Goal: Check status: Check status

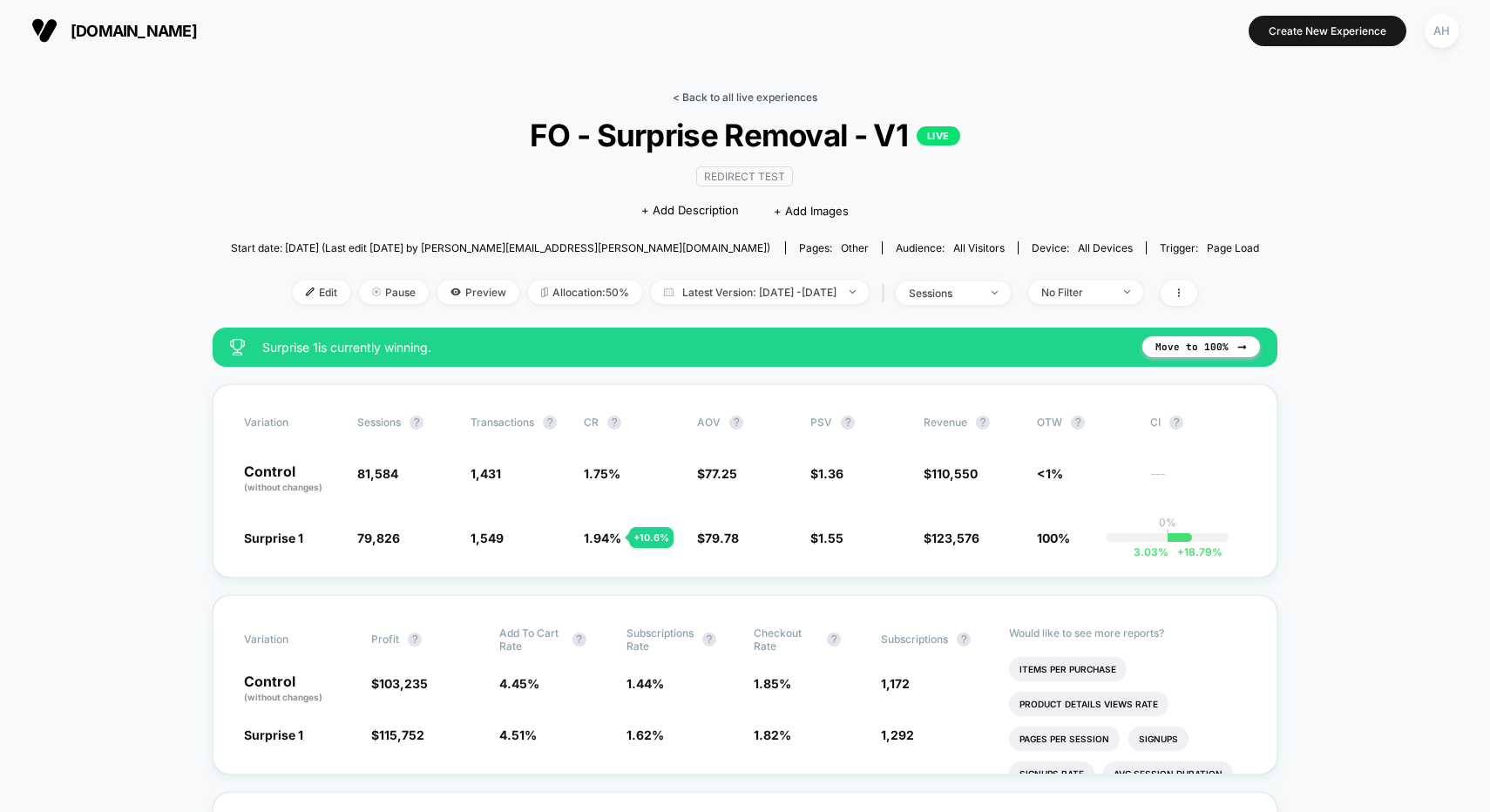
click at [729, 93] on link "< Back to all live experiences" at bounding box center [745, 97] width 145 height 13
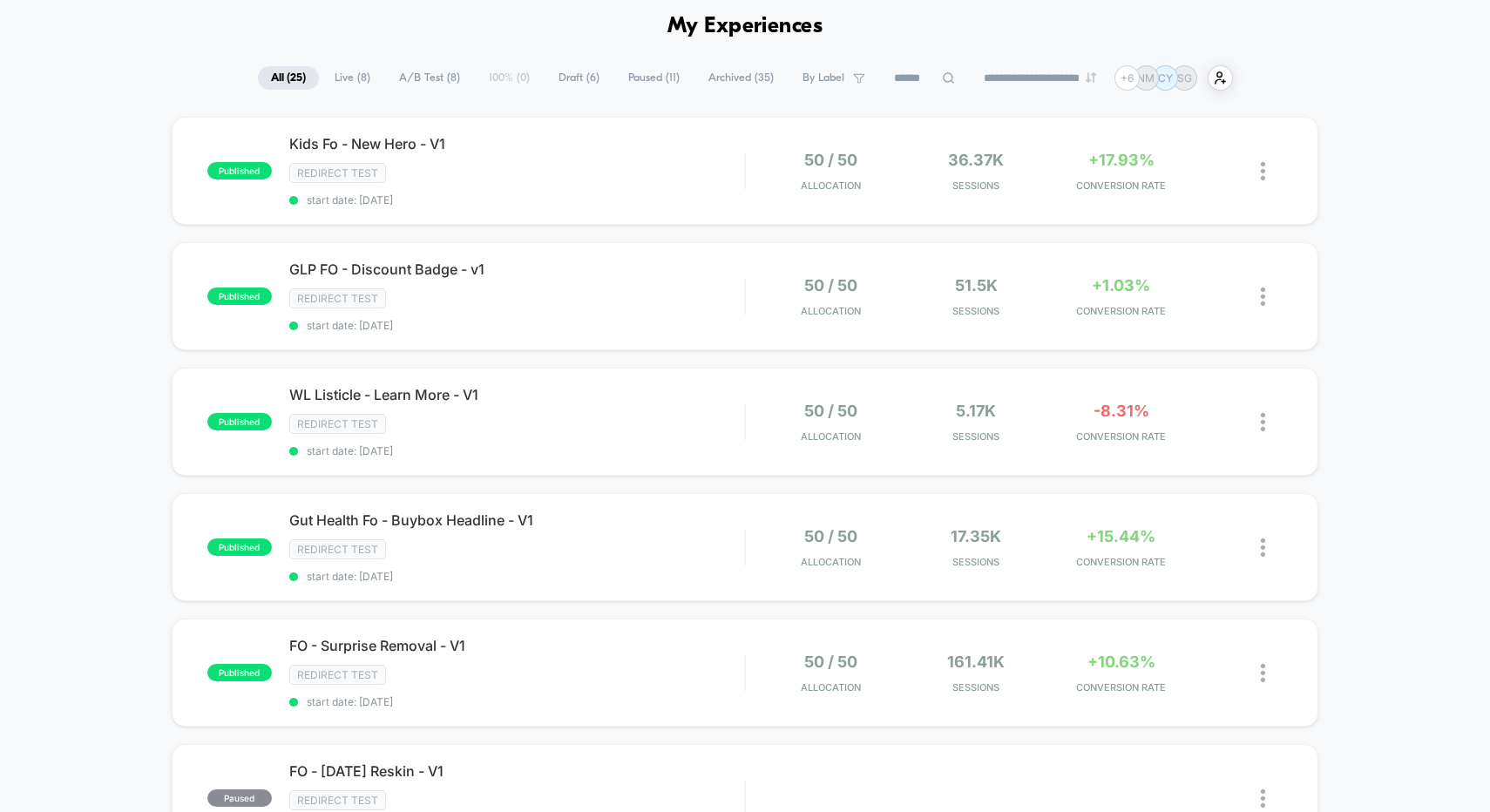
scroll to position [144, 0]
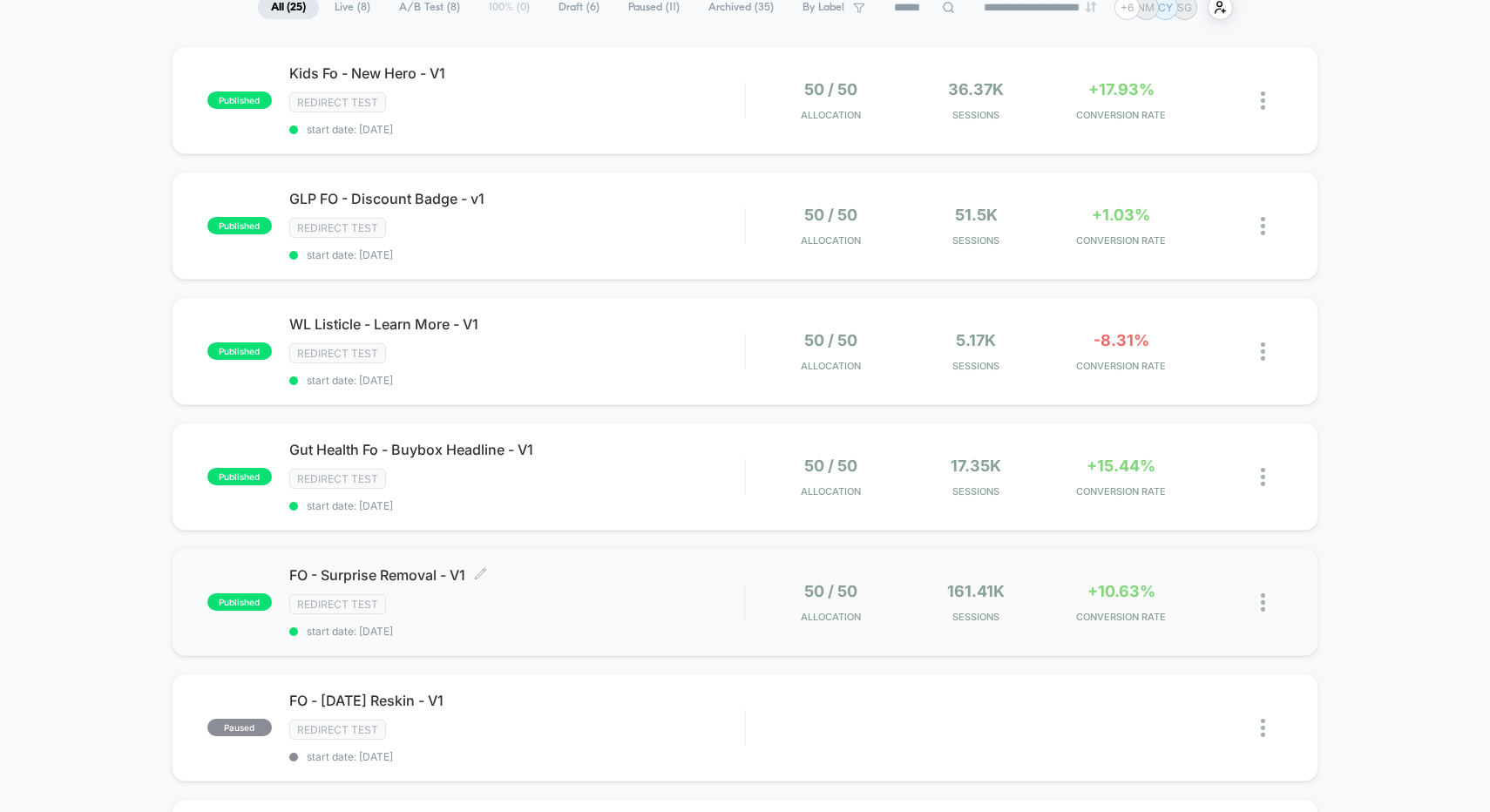
click at [605, 594] on div "Redirect Test" at bounding box center [517, 604] width 455 height 20
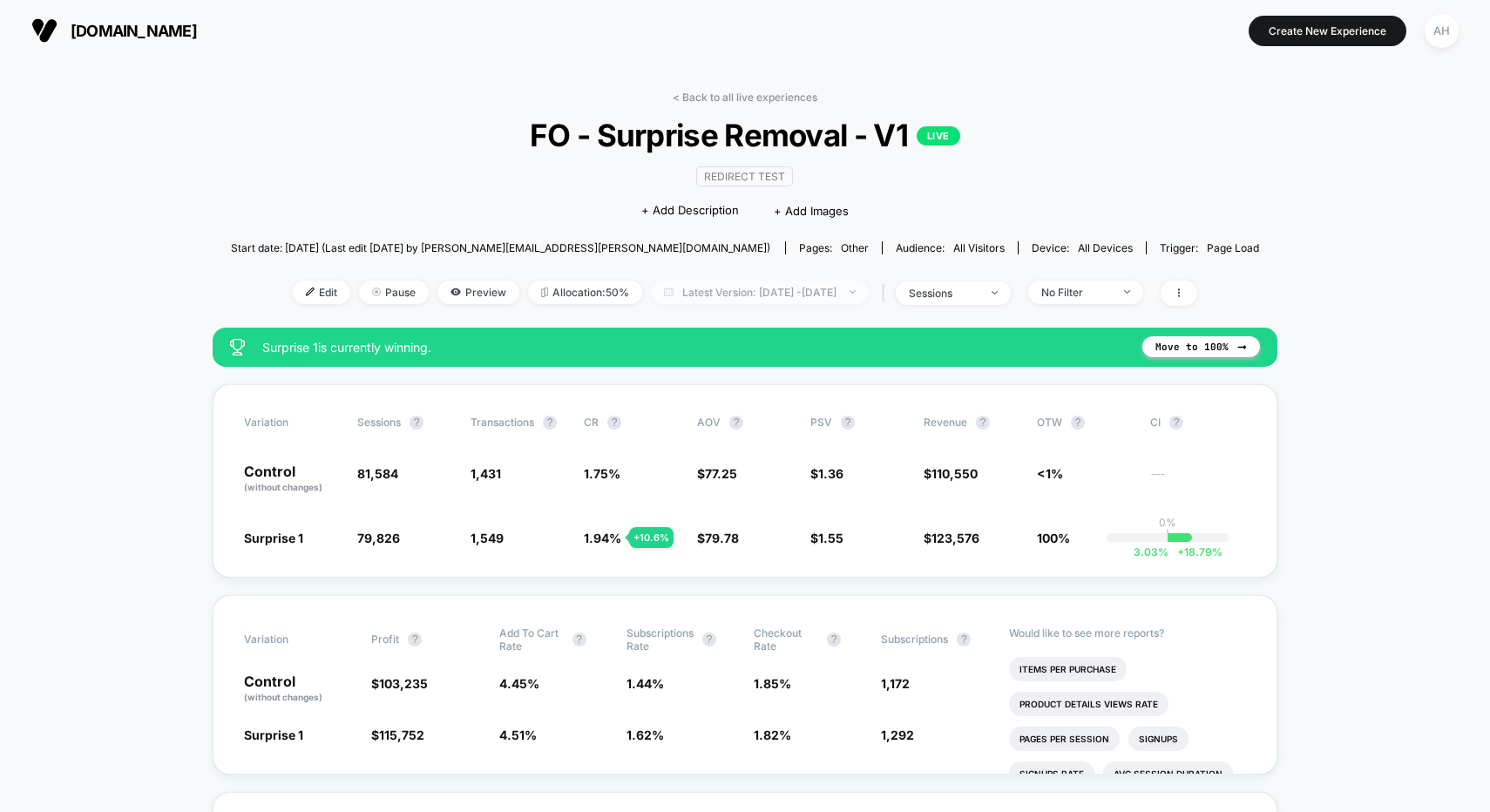
click at [755, 296] on span "Latest Version: [DATE] - [DATE]" at bounding box center [759, 292] width 218 height 23
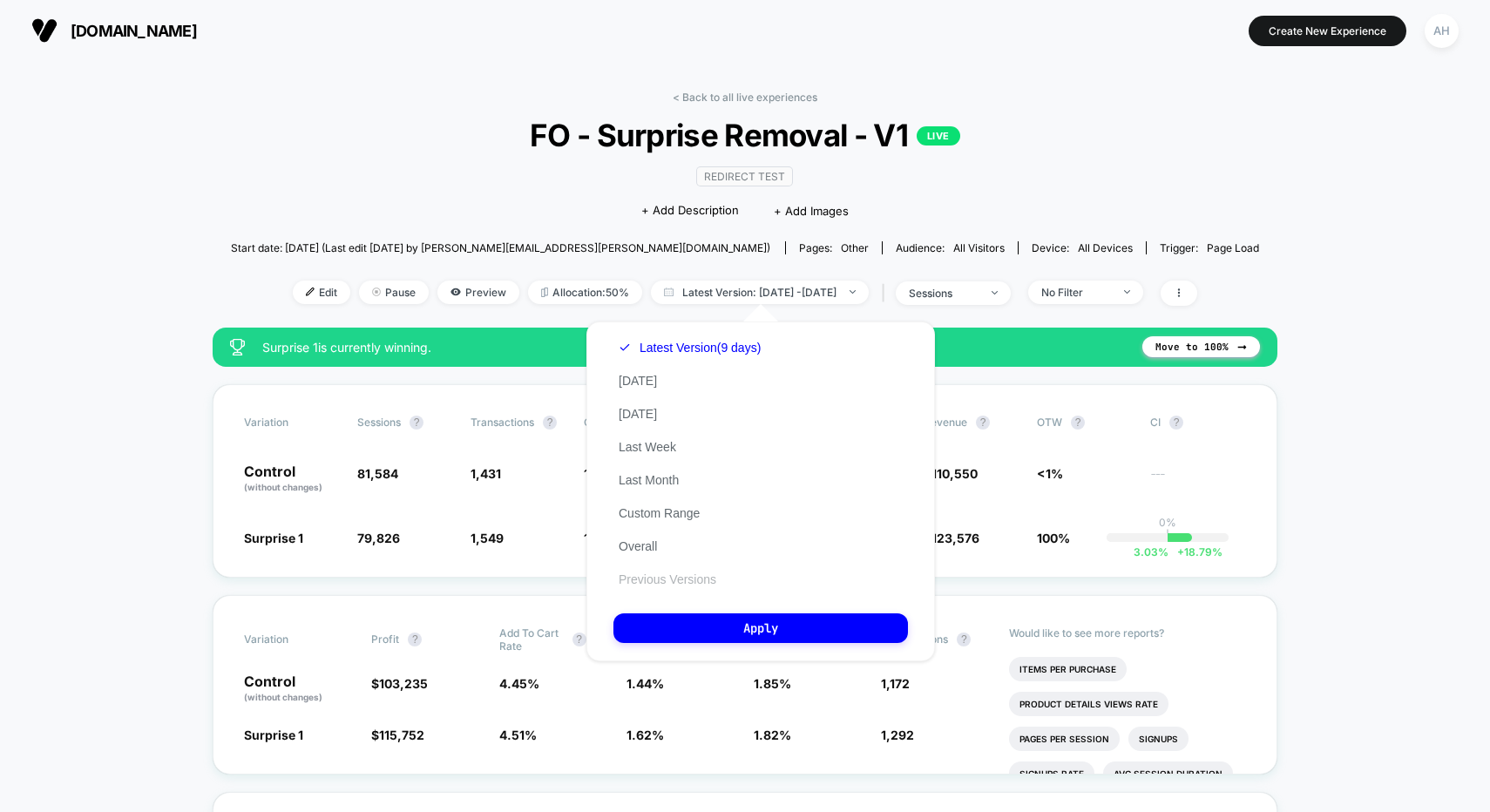
click at [656, 578] on button "Previous Versions" at bounding box center [667, 579] width 108 height 16
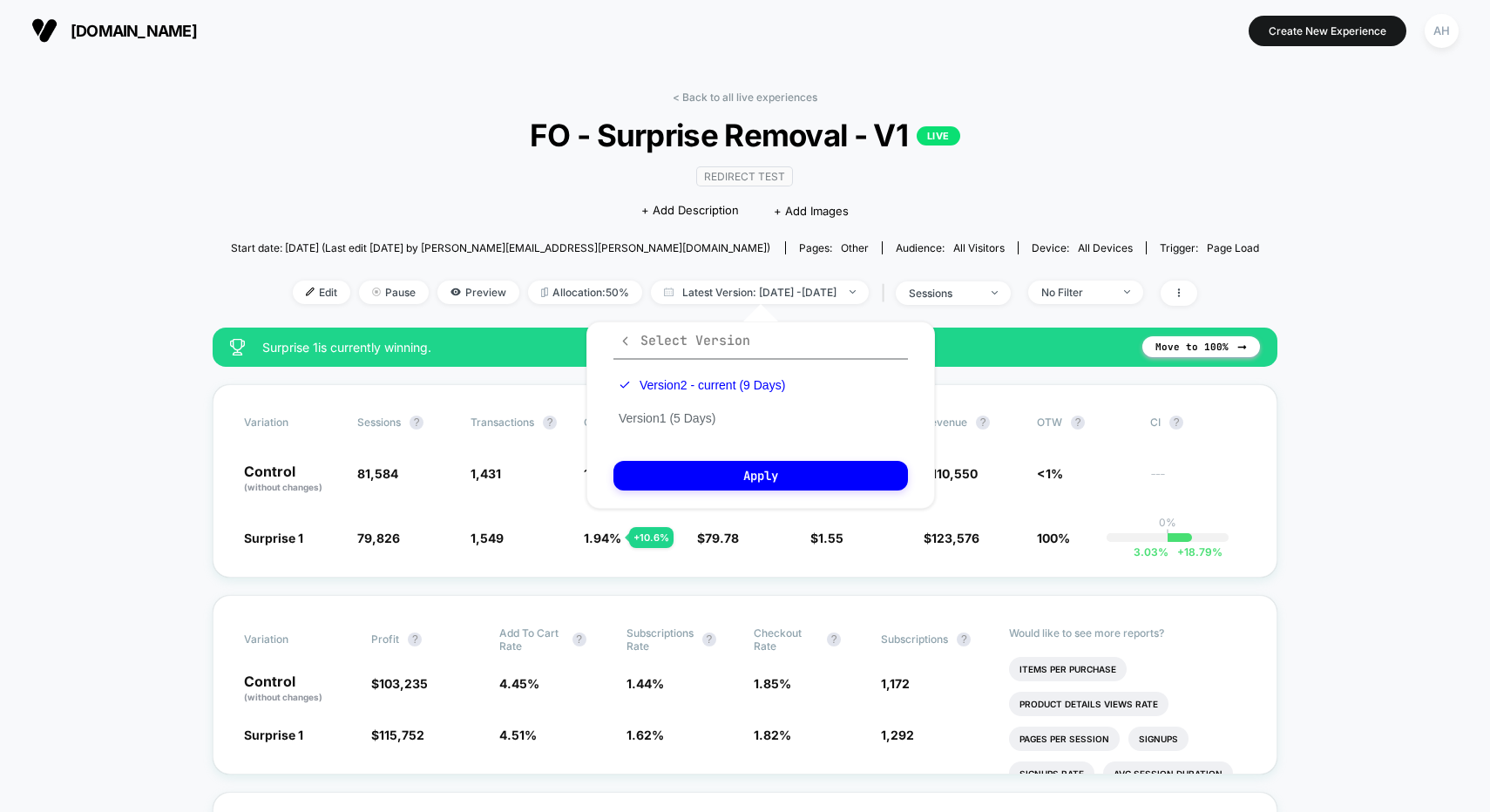
click at [619, 341] on icon "button" at bounding box center [626, 341] width 13 height 13
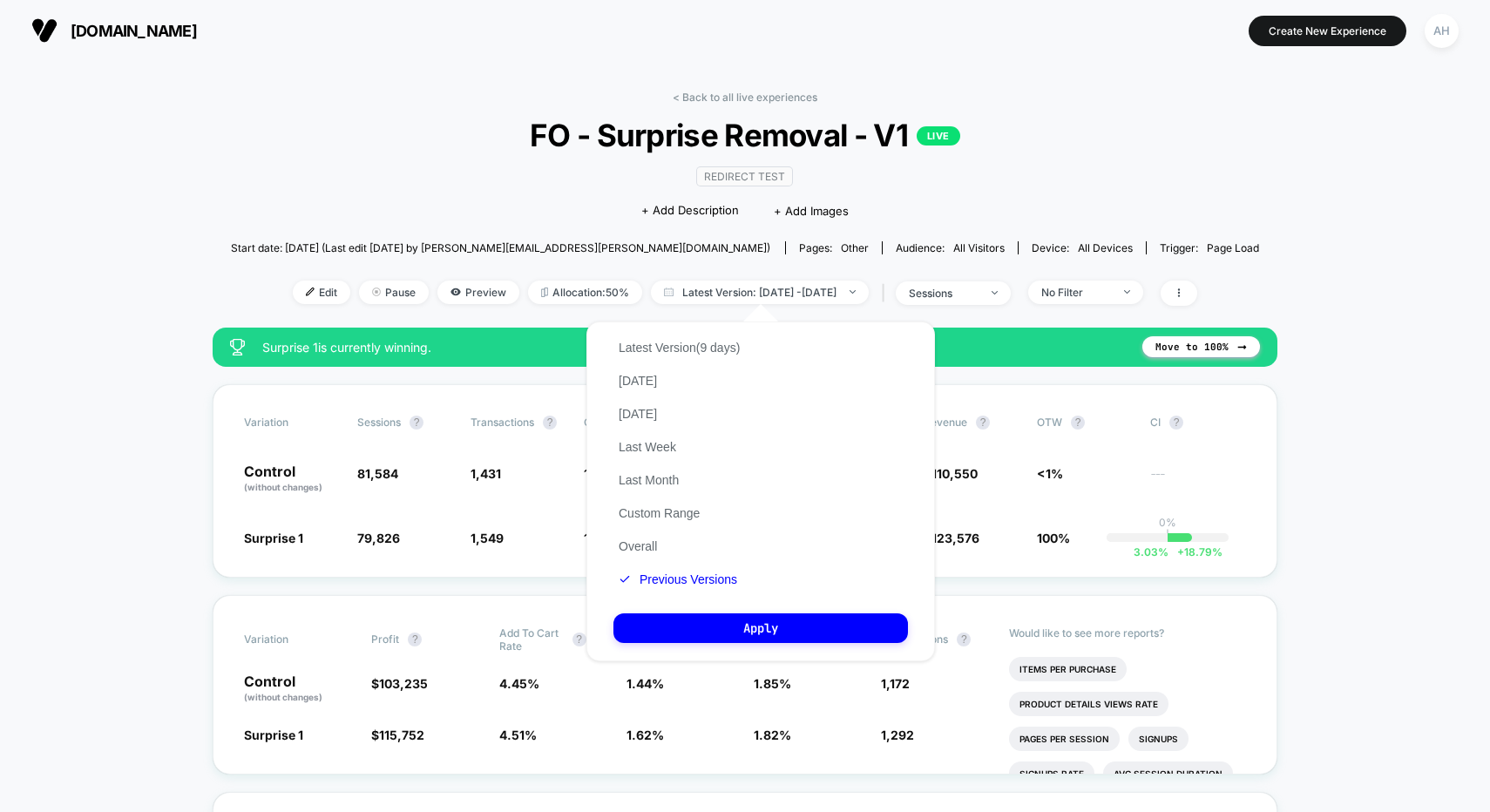
drag, startPoint x: 645, startPoint y: 544, endPoint x: 649, endPoint y: 530, distance: 14.6
click at [645, 544] on button "Overall" at bounding box center [638, 545] width 48 height 16
click at [656, 508] on button "Custom Range" at bounding box center [659, 513] width 91 height 16
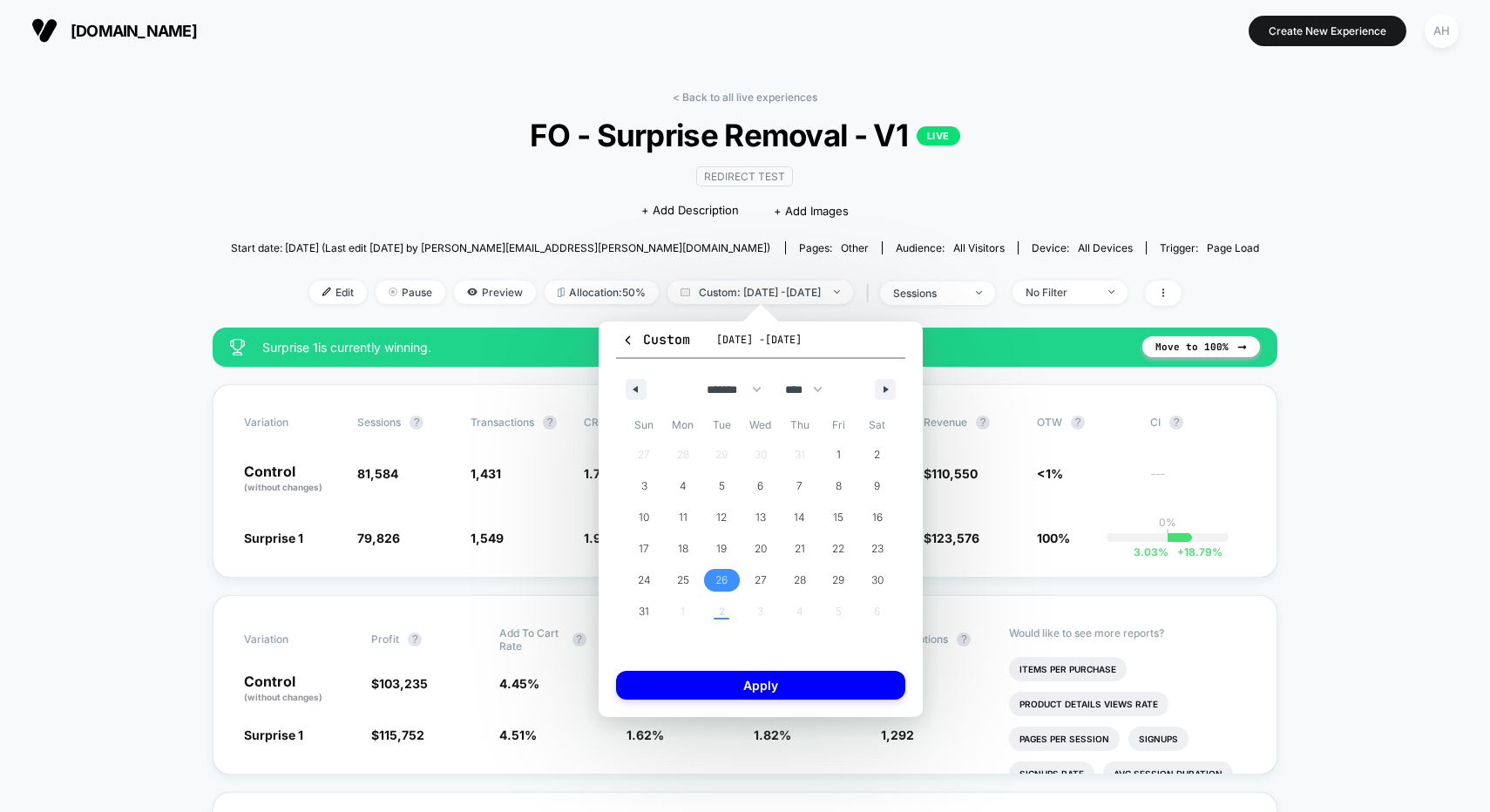
click at [730, 582] on span "26" at bounding box center [722, 580] width 39 height 22
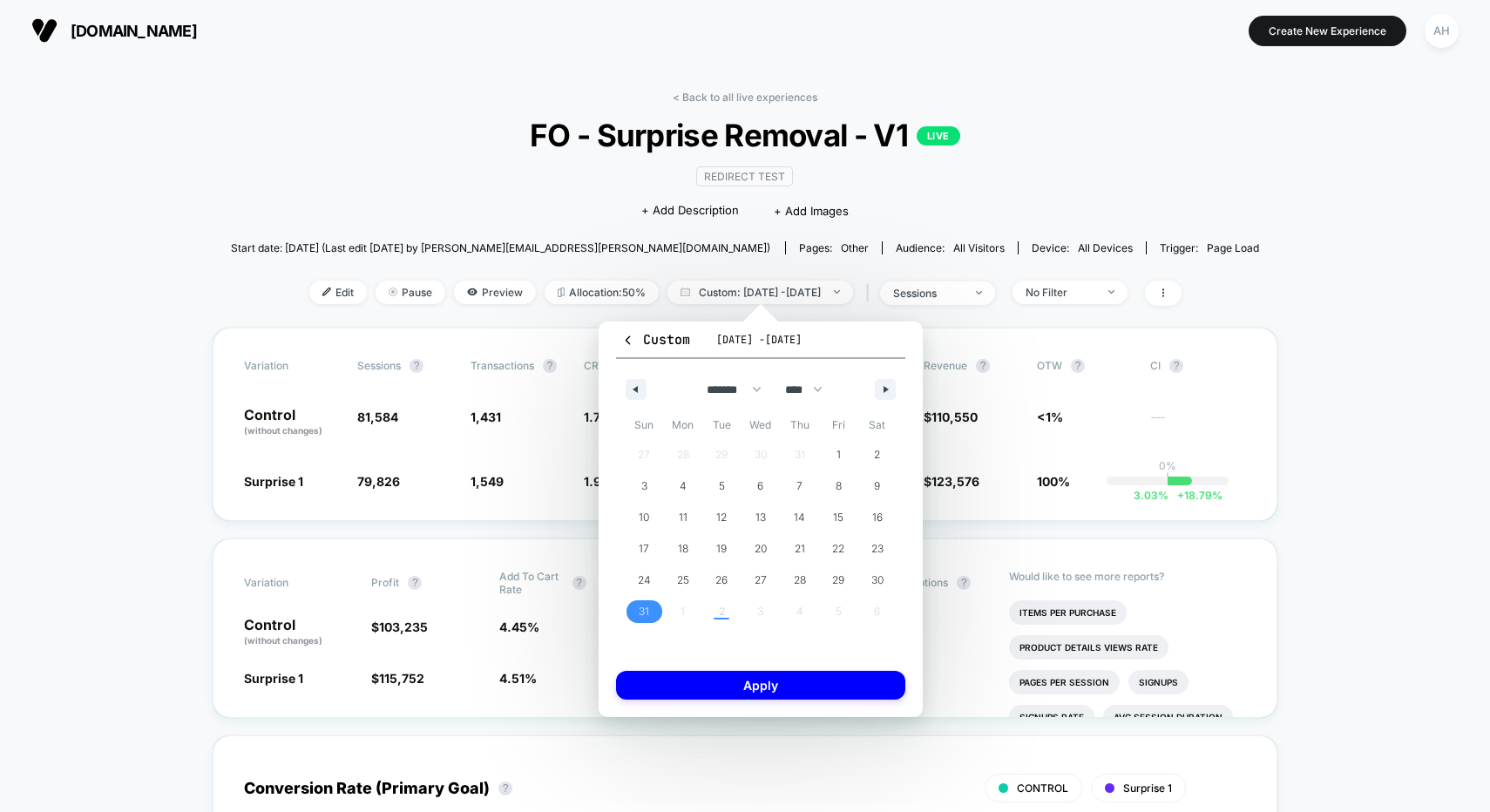
click at [656, 605] on span "31" at bounding box center [644, 611] width 39 height 22
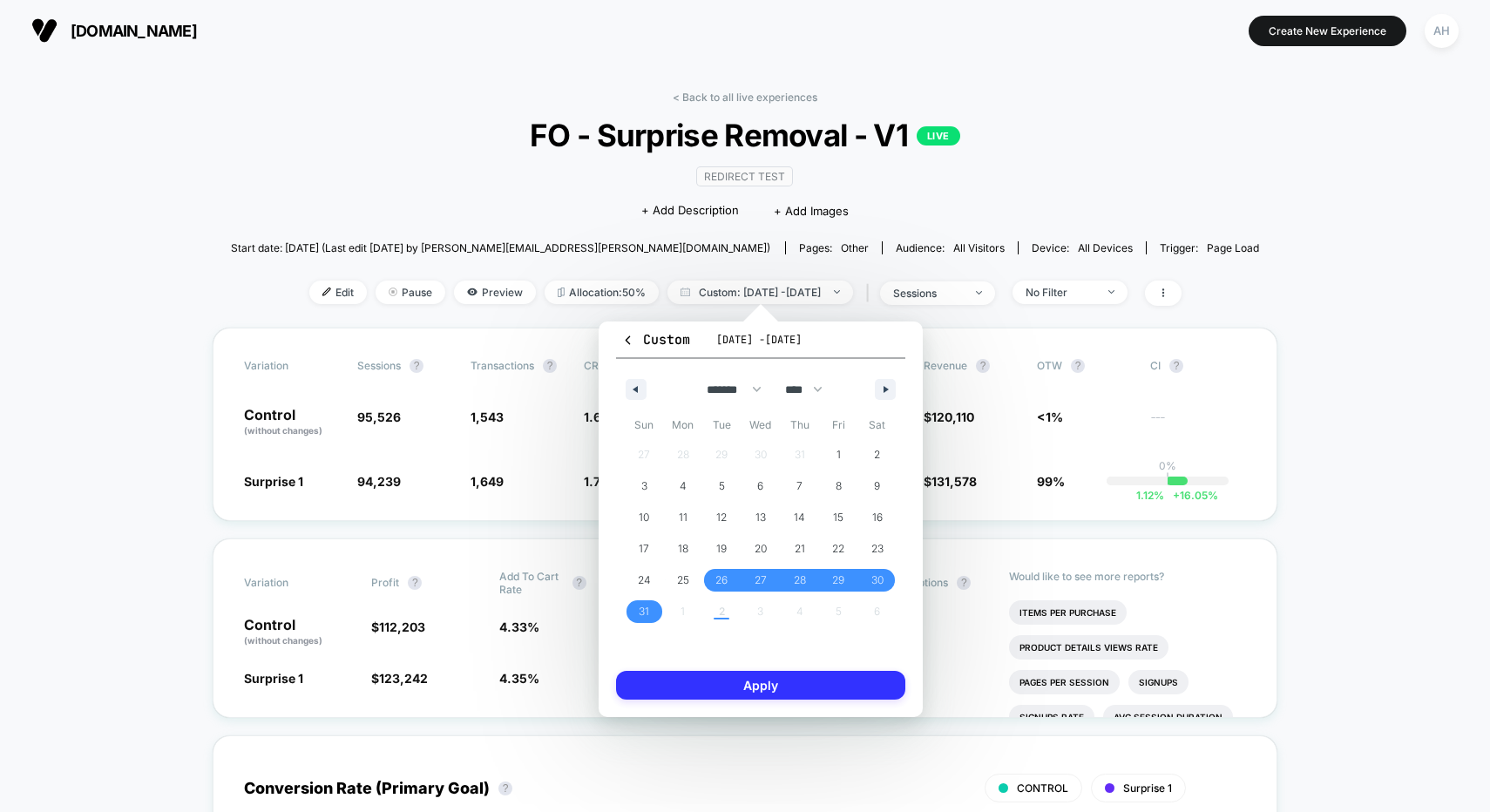
click at [748, 685] on button "Apply" at bounding box center [760, 685] width 289 height 29
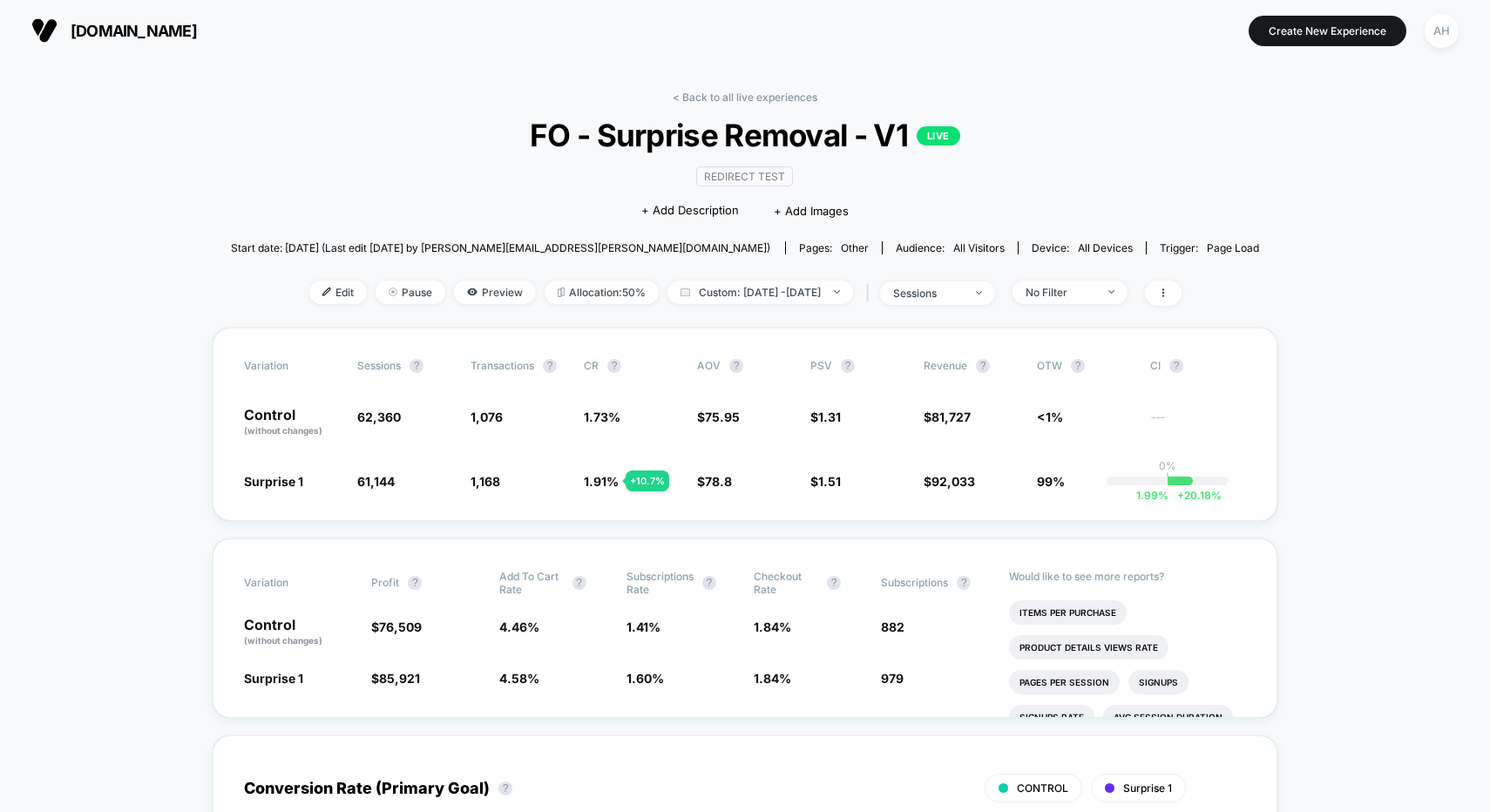
click at [727, 105] on div "< Back to all live experiences FO - Surprise Removal - V1 LIVE Redirect Test Cl…" at bounding box center [745, 208] width 1029 height 237
click at [732, 105] on div "< Back to all live experiences FO - Surprise Removal - V1 LIVE Redirect Test Cl…" at bounding box center [745, 208] width 1029 height 237
click at [734, 101] on link "< Back to all live experiences" at bounding box center [745, 97] width 145 height 13
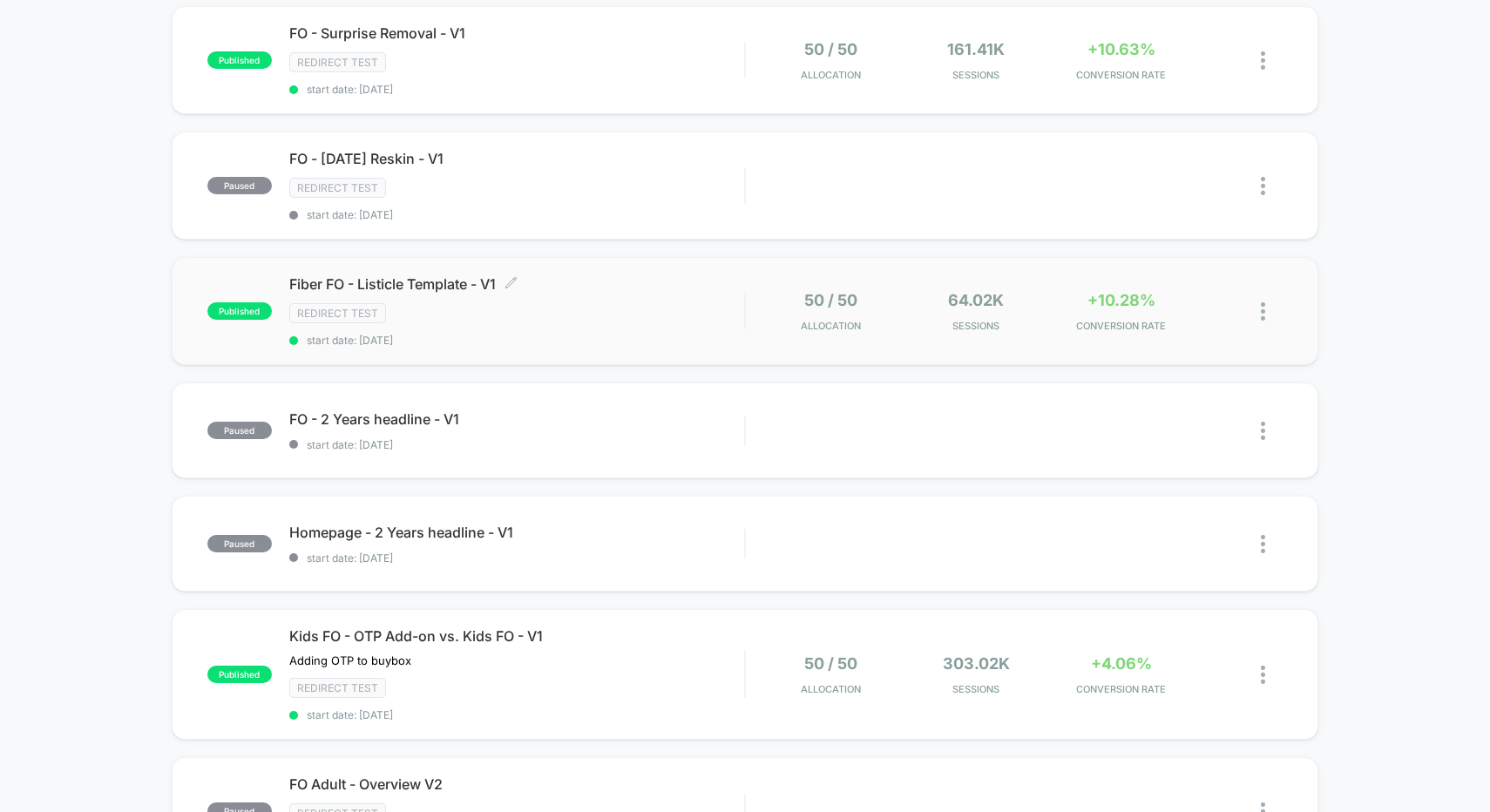
scroll to position [653, 0]
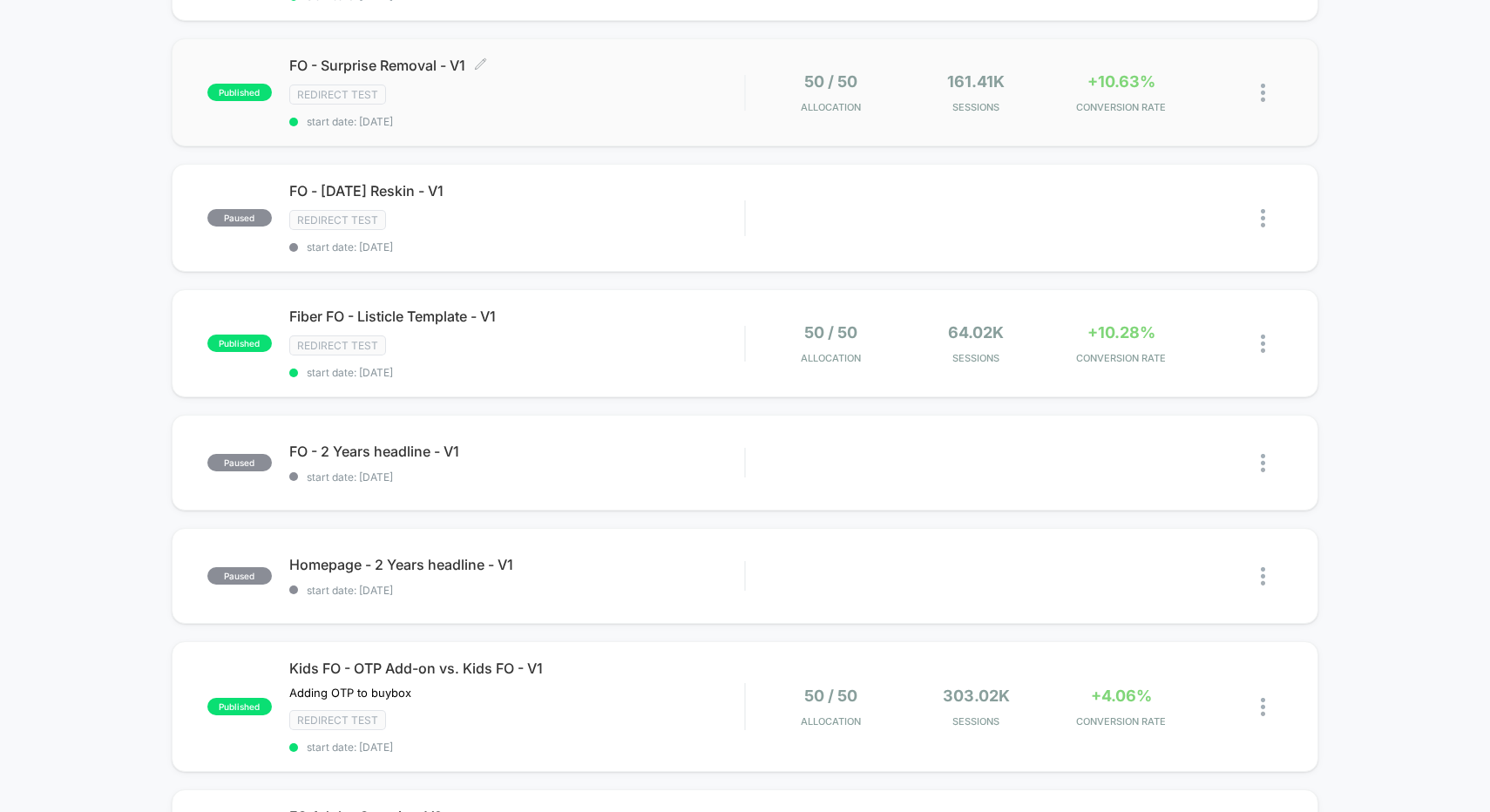
click at [620, 97] on div "Redirect Test" at bounding box center [517, 95] width 455 height 20
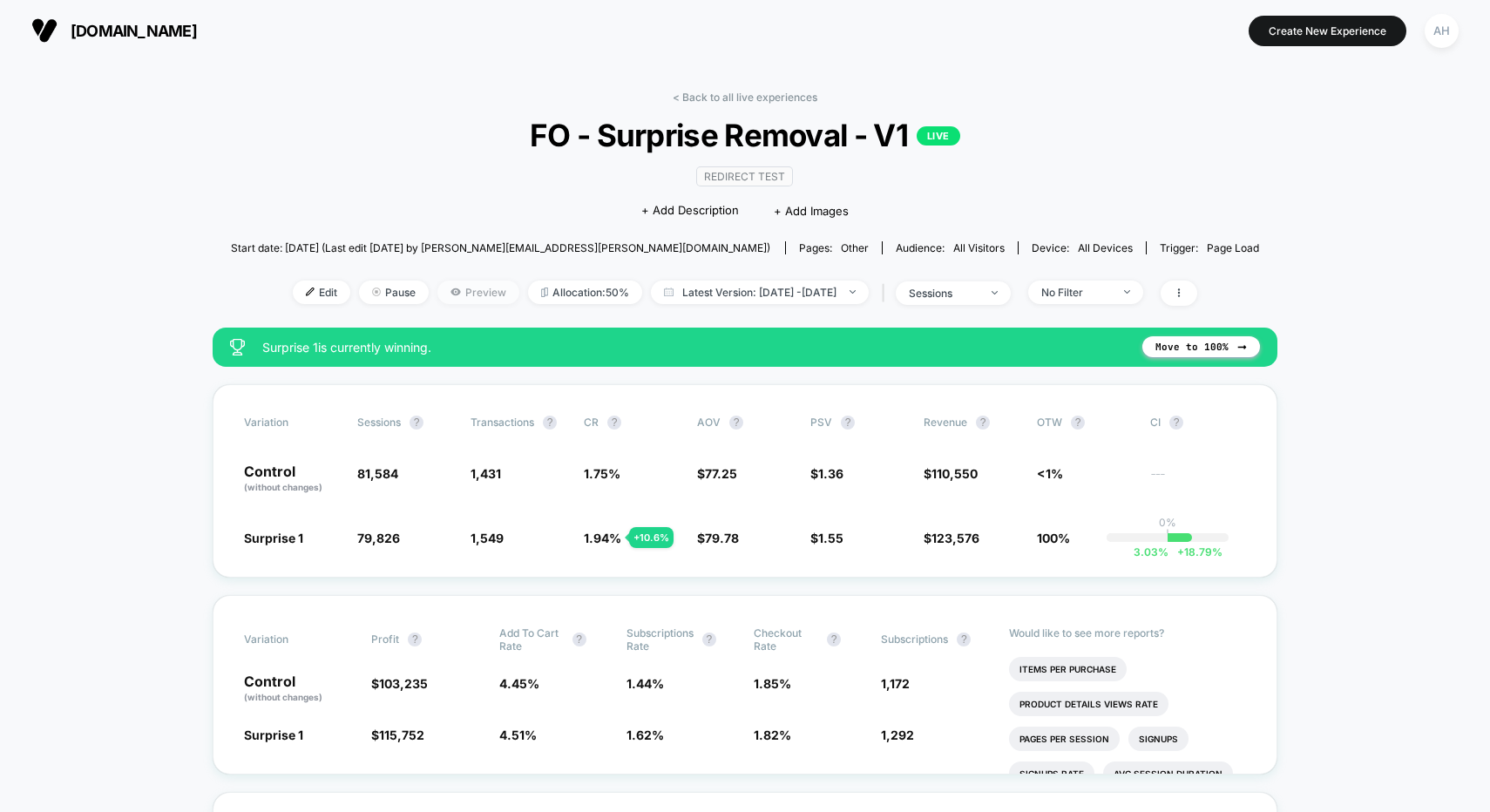
click at [438, 301] on span "Preview" at bounding box center [479, 292] width 82 height 23
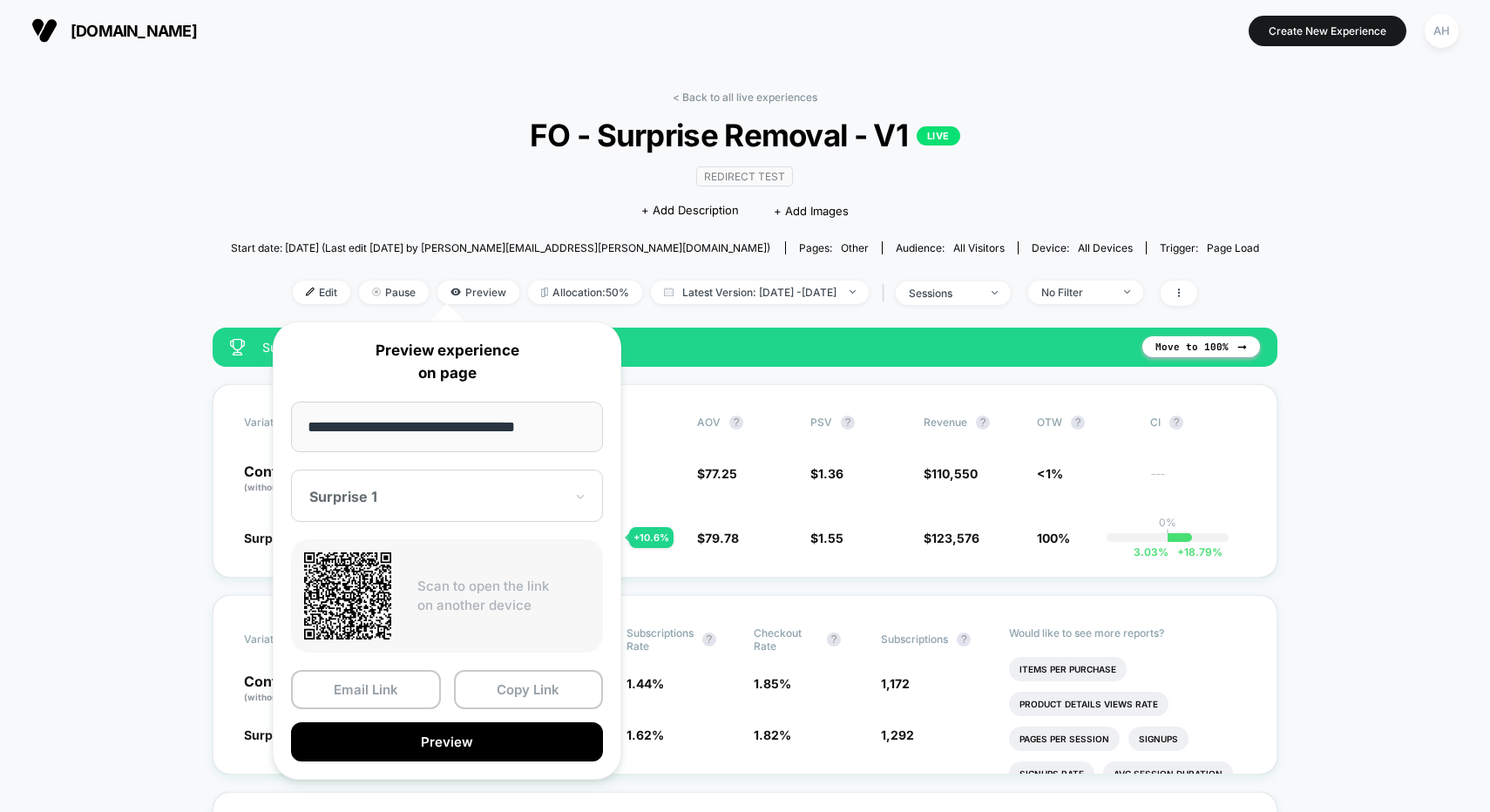
click at [606, 494] on div "**********" at bounding box center [446, 550] width 349 height 458
click at [563, 497] on div at bounding box center [437, 496] width 255 height 18
click at [481, 594] on div "CONTROL" at bounding box center [446, 588] width 295 height 32
click at [543, 478] on div "CONTROL" at bounding box center [447, 495] width 312 height 52
click at [504, 544] on div "Surprise 1" at bounding box center [446, 557] width 295 height 32
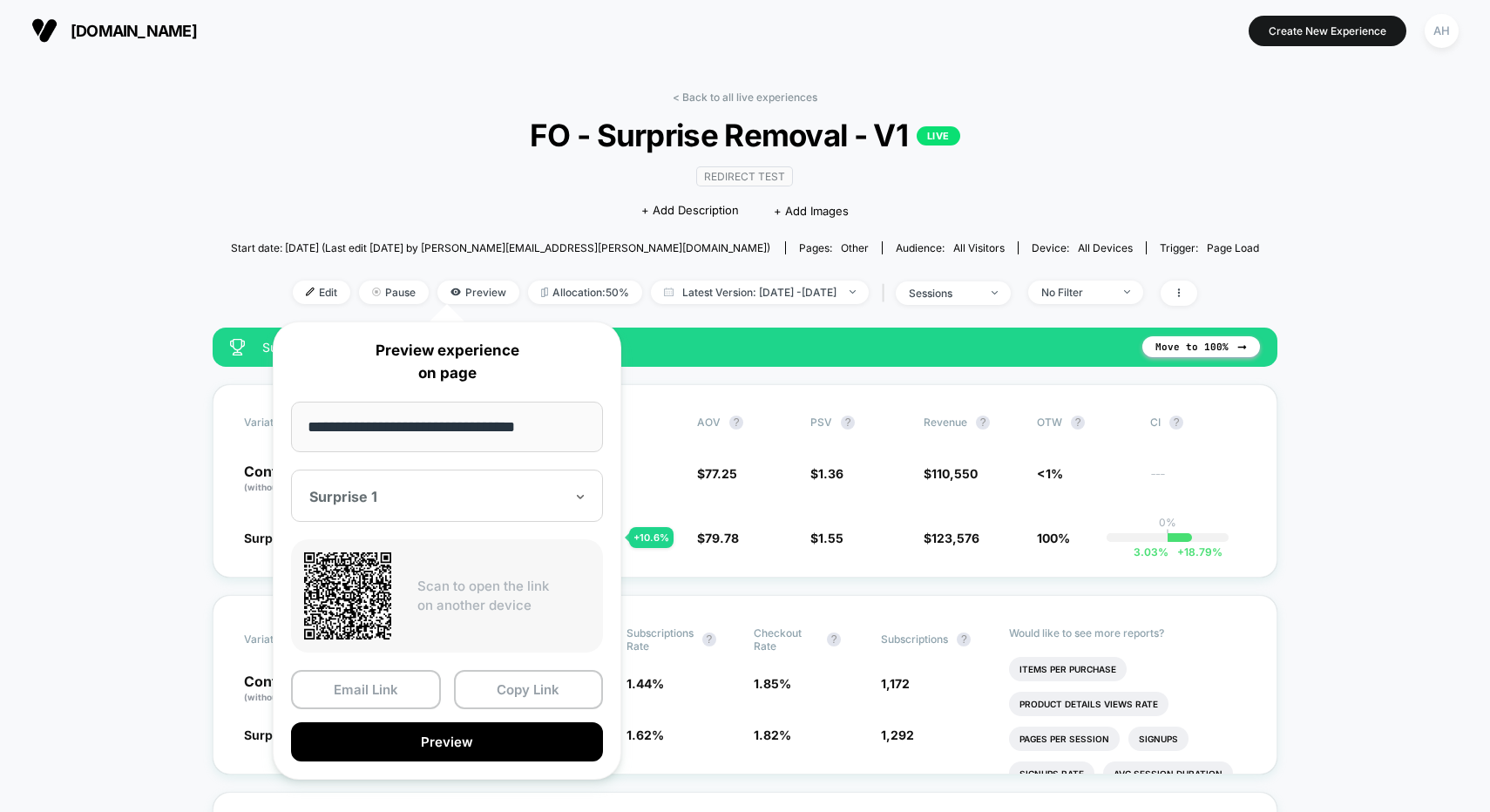
drag, startPoint x: 415, startPoint y: 95, endPoint x: 481, endPoint y: 99, distance: 66.1
click at [415, 94] on div "< Back to all live experiences FO - Surprise Removal - V1 LIVE Redirect Test Cl…" at bounding box center [745, 208] width 1029 height 237
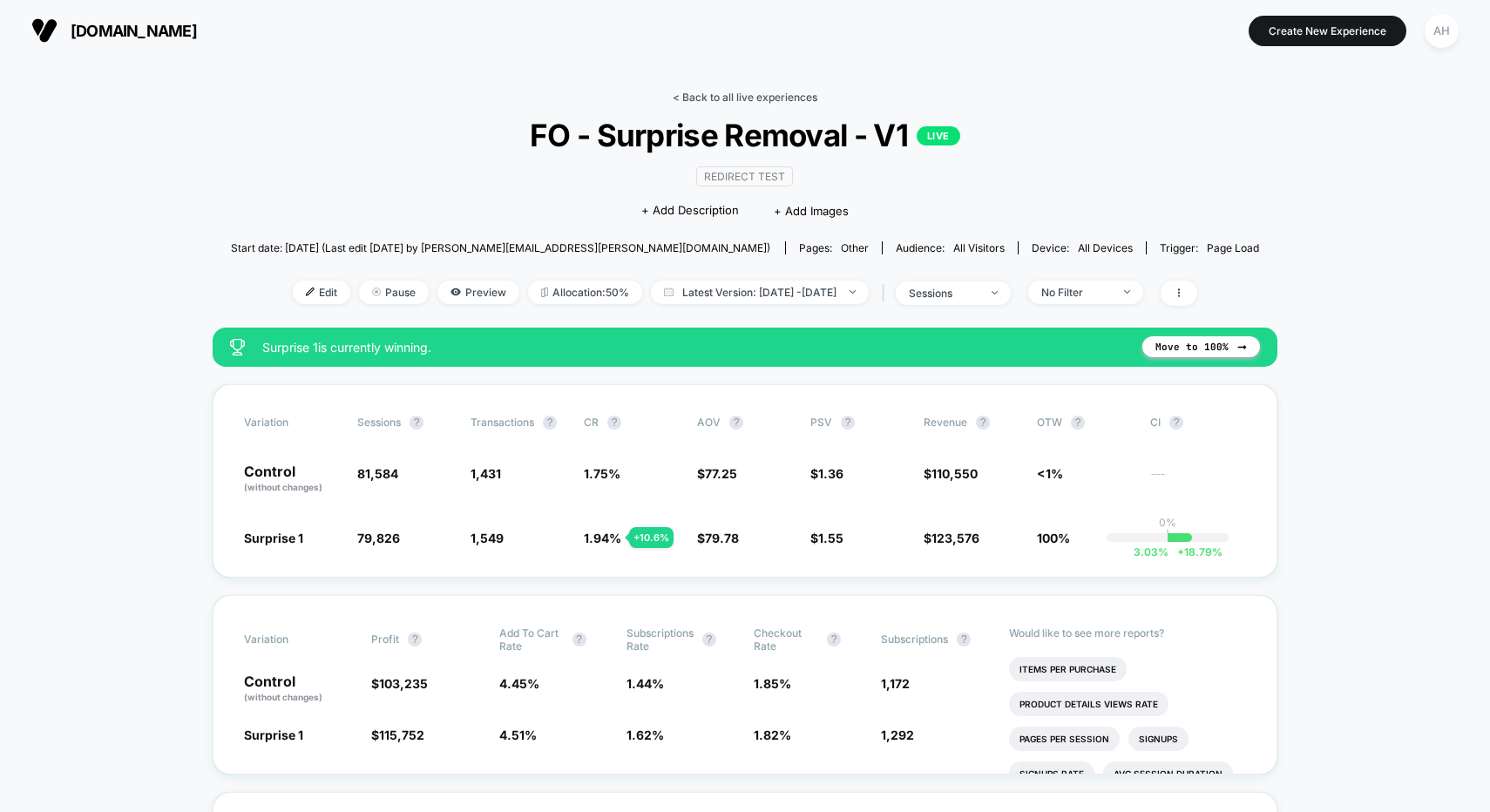
click at [754, 93] on link "< Back to all live experiences" at bounding box center [745, 97] width 145 height 13
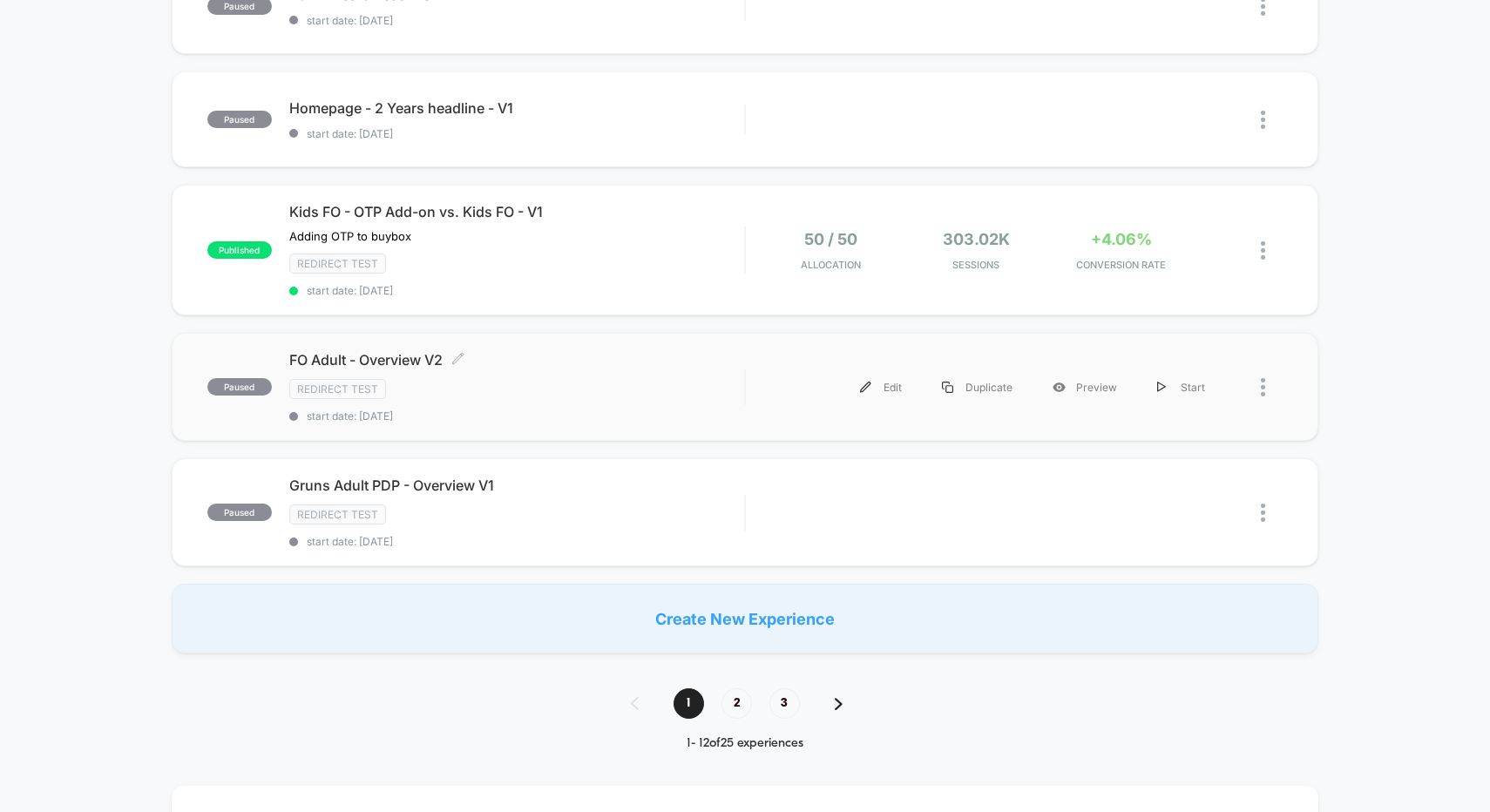
scroll to position [1075, 0]
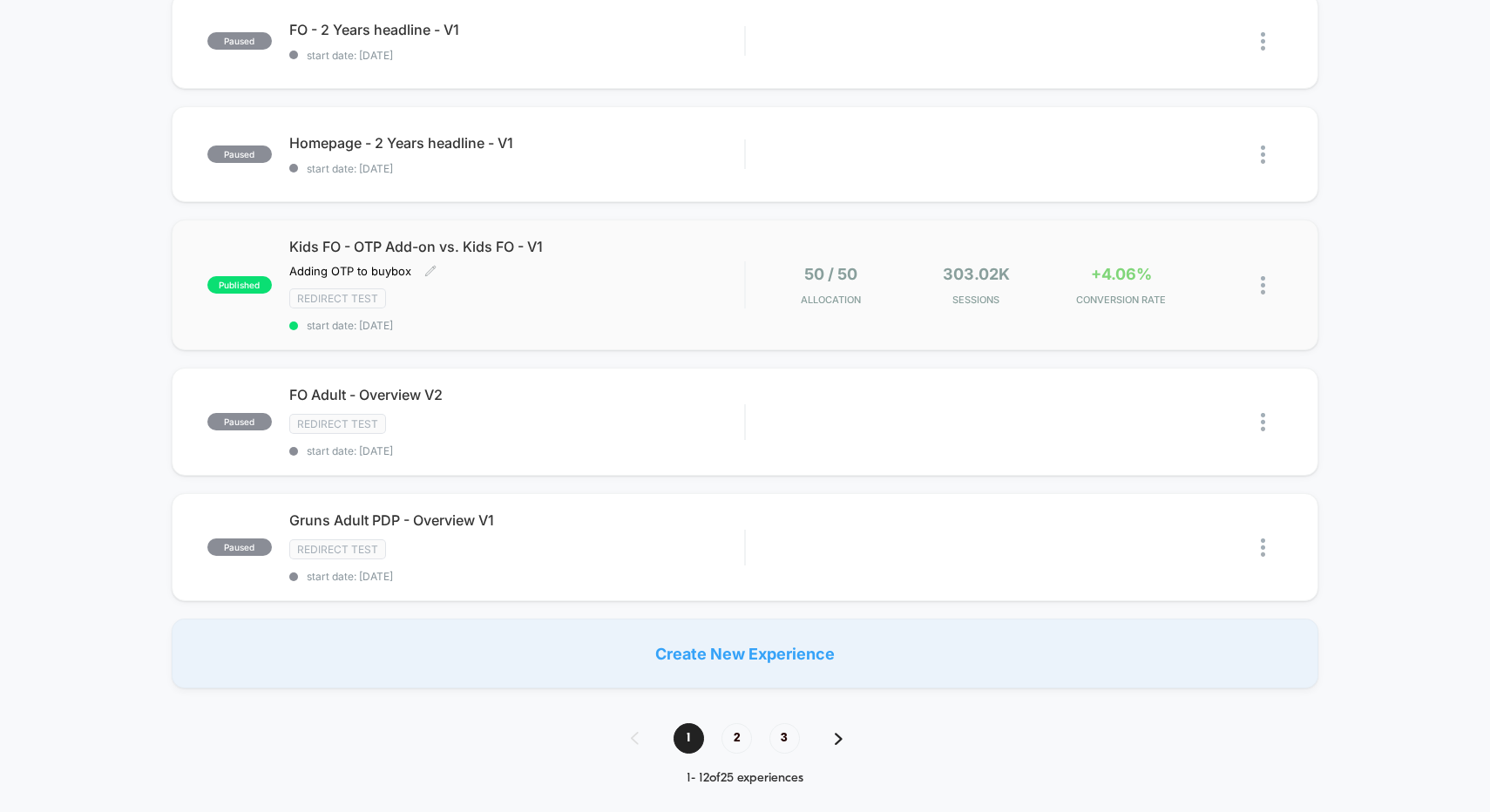
click at [658, 306] on div "Redirect Test" at bounding box center [517, 298] width 455 height 20
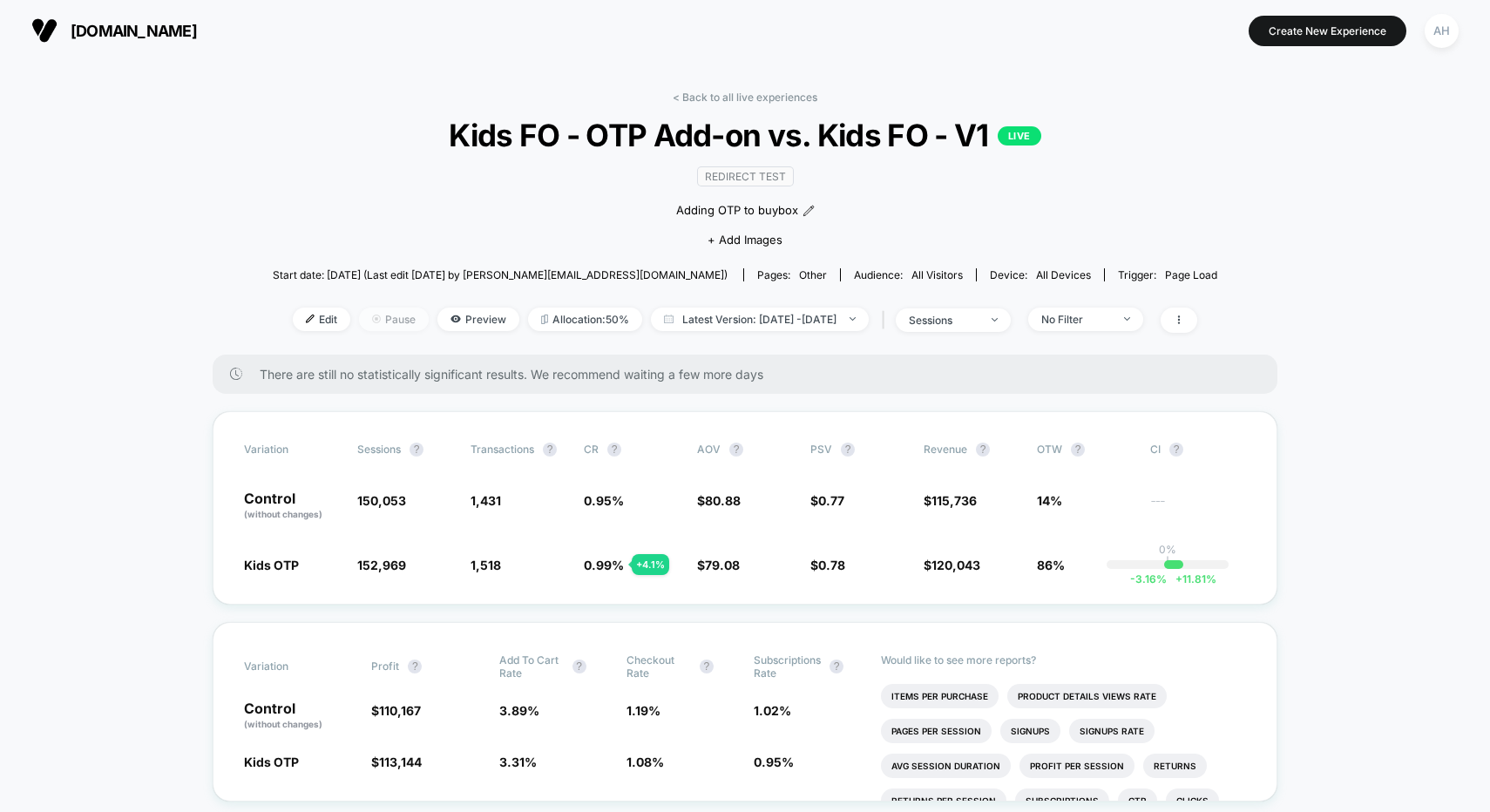
click at [365, 319] on span "Pause" at bounding box center [393, 319] width 70 height 23
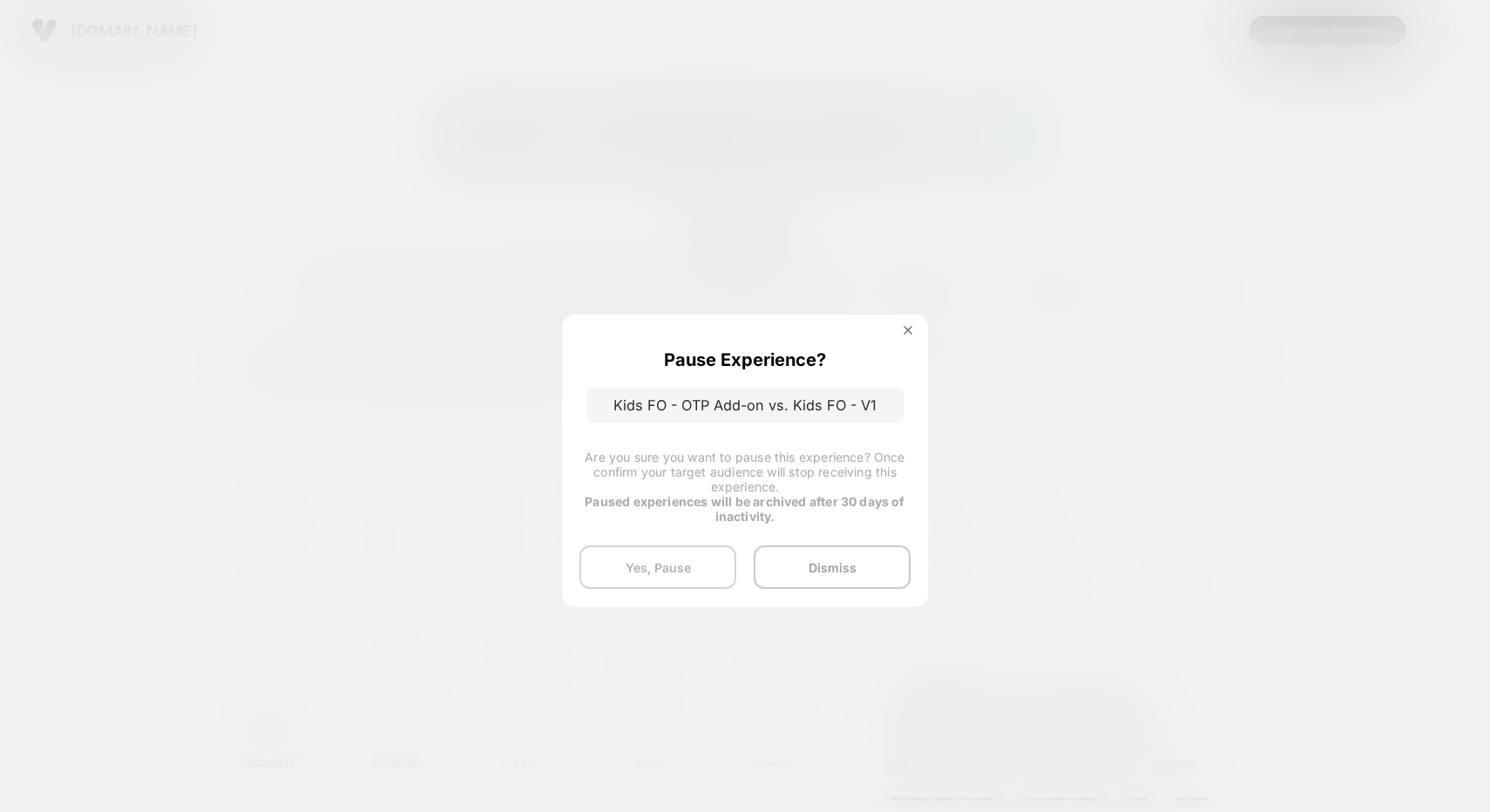
click at [678, 565] on button "Yes, Pause" at bounding box center [657, 567] width 157 height 44
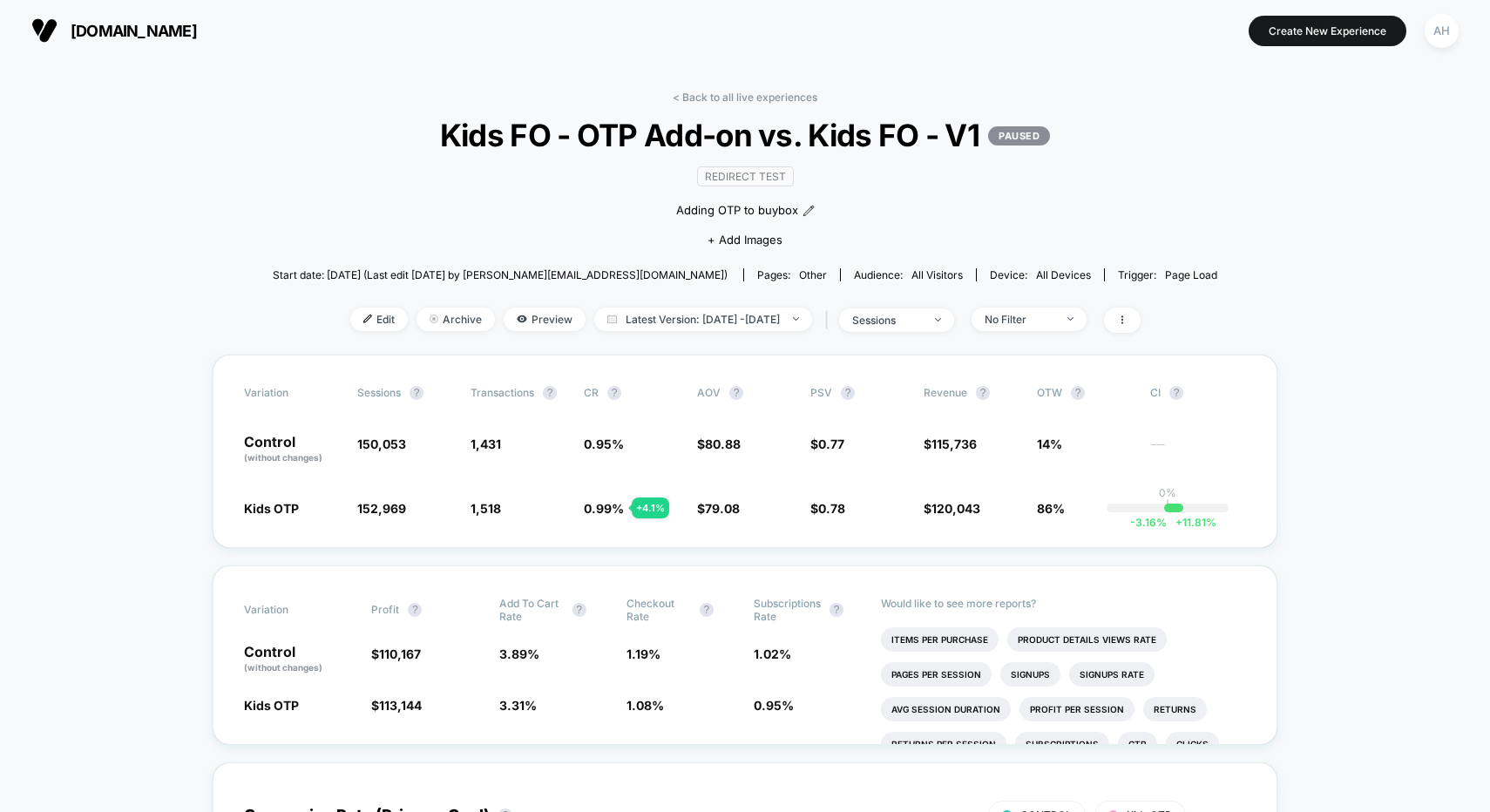
click at [722, 96] on link "< Back to all live experiences" at bounding box center [745, 97] width 145 height 13
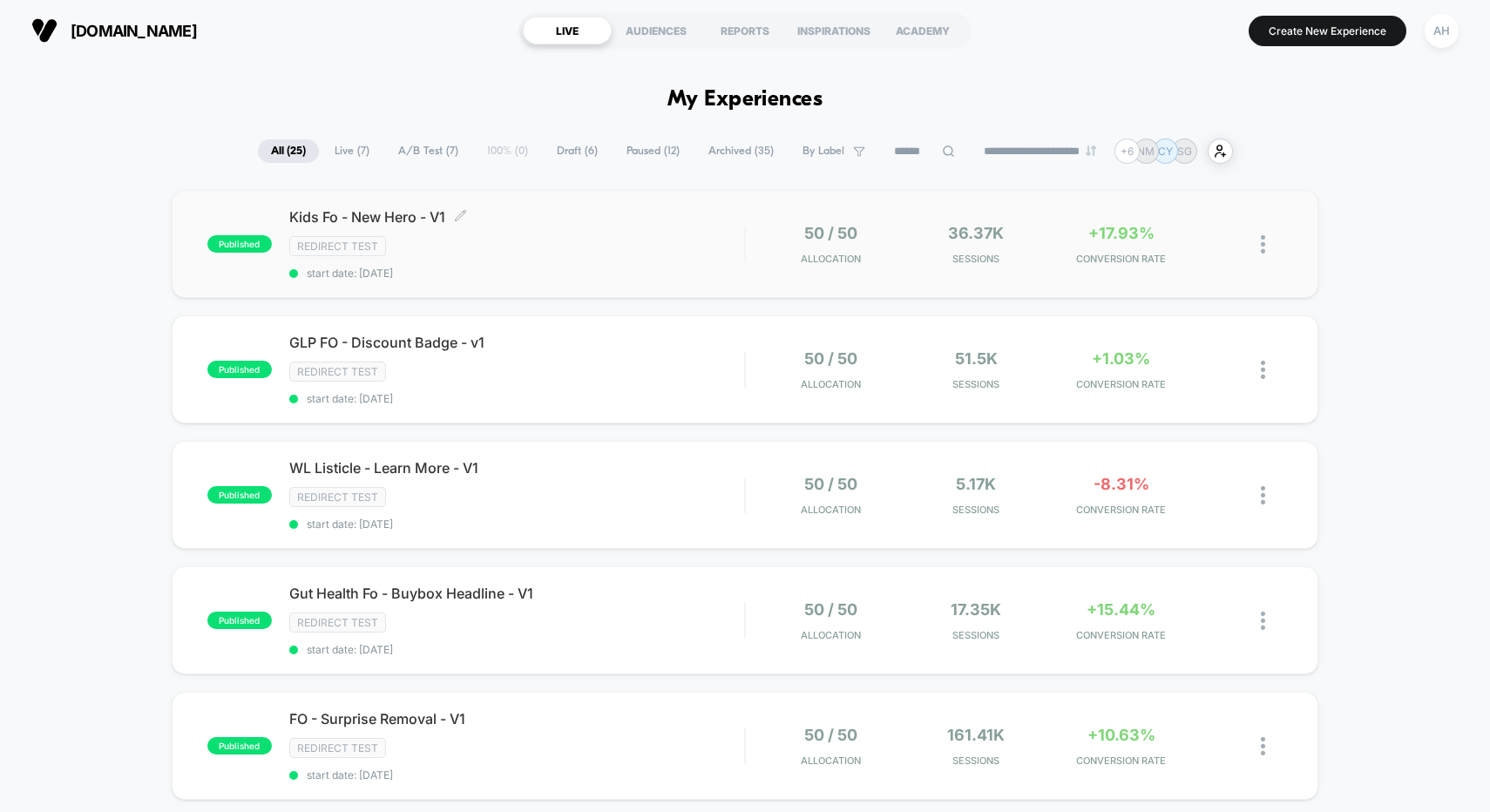
click at [606, 239] on div "Redirect Test" at bounding box center [517, 246] width 455 height 20
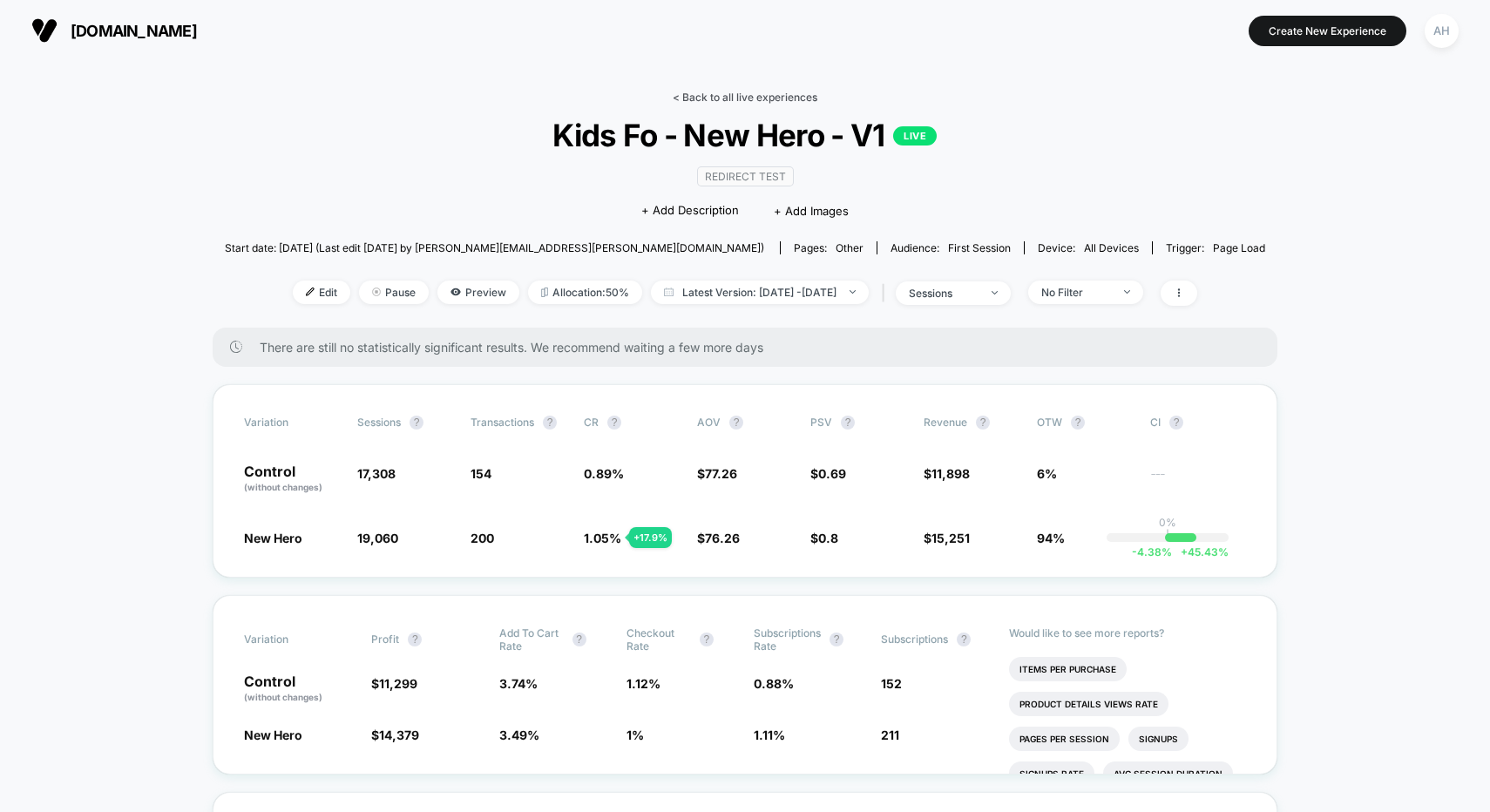
click at [746, 97] on link "< Back to all live experiences" at bounding box center [745, 97] width 145 height 13
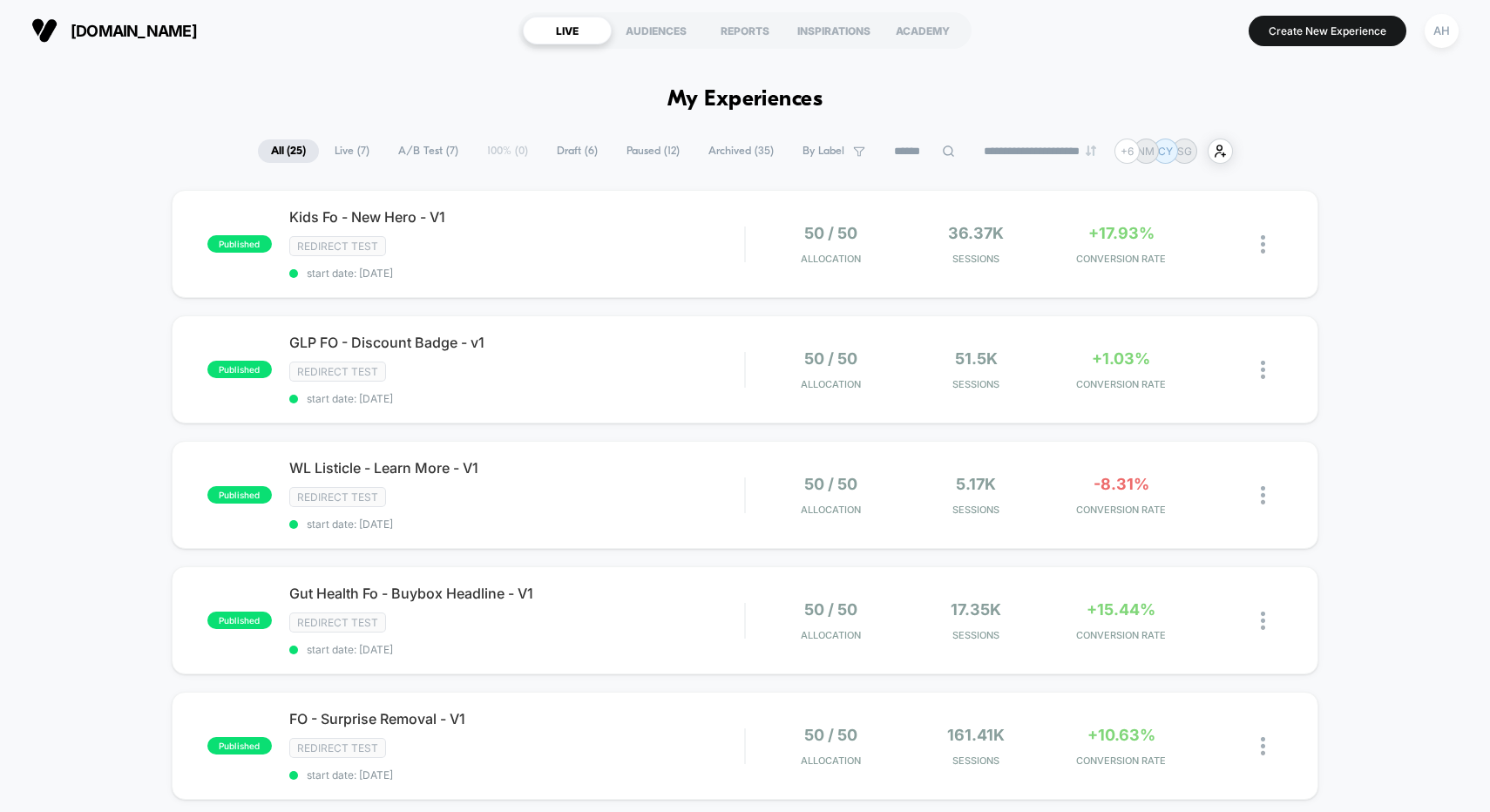
click at [475, 246] on div "Redirect Test" at bounding box center [517, 246] width 455 height 20
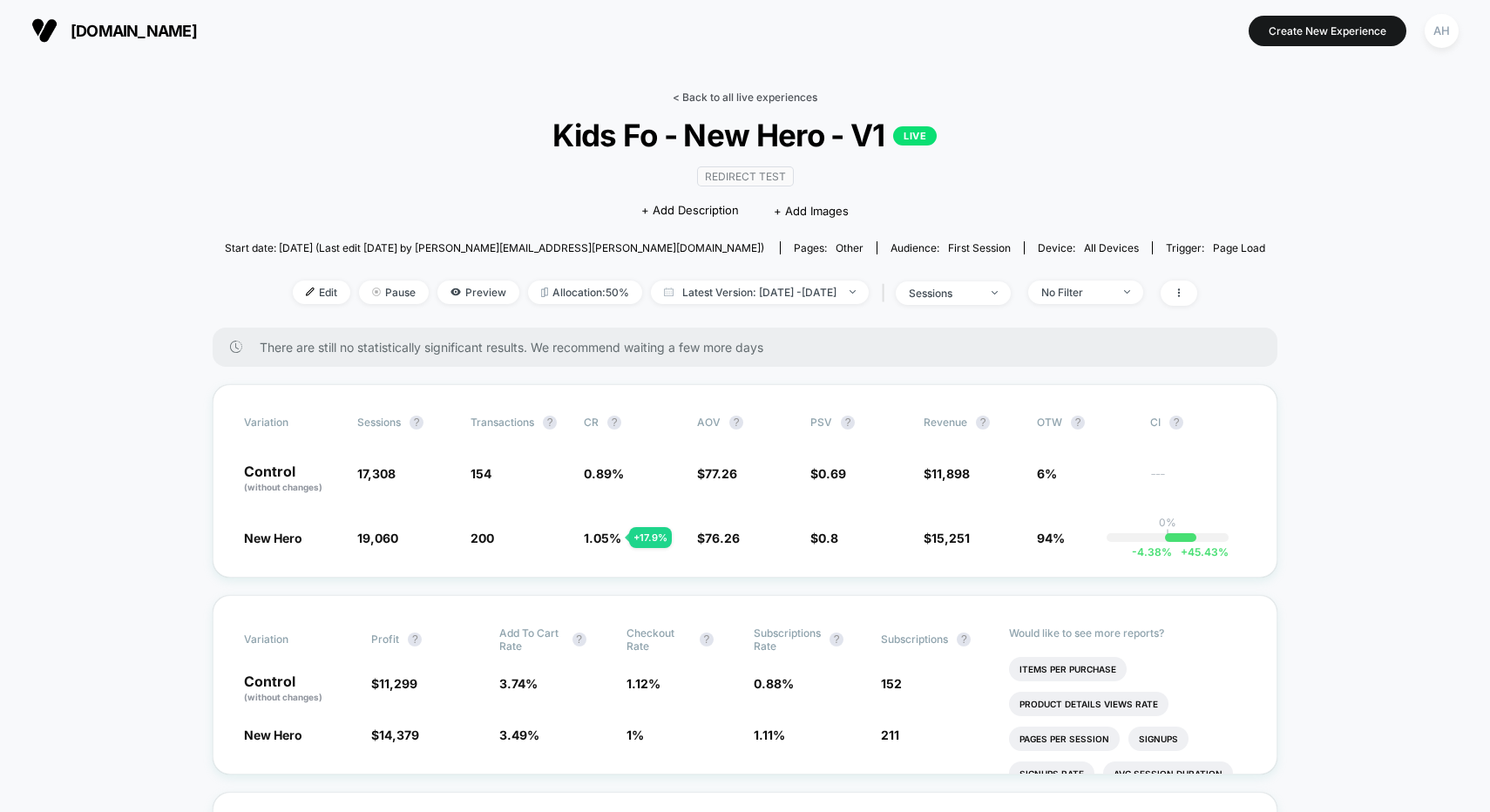
click at [721, 99] on link "< Back to all live experiences" at bounding box center [745, 97] width 145 height 13
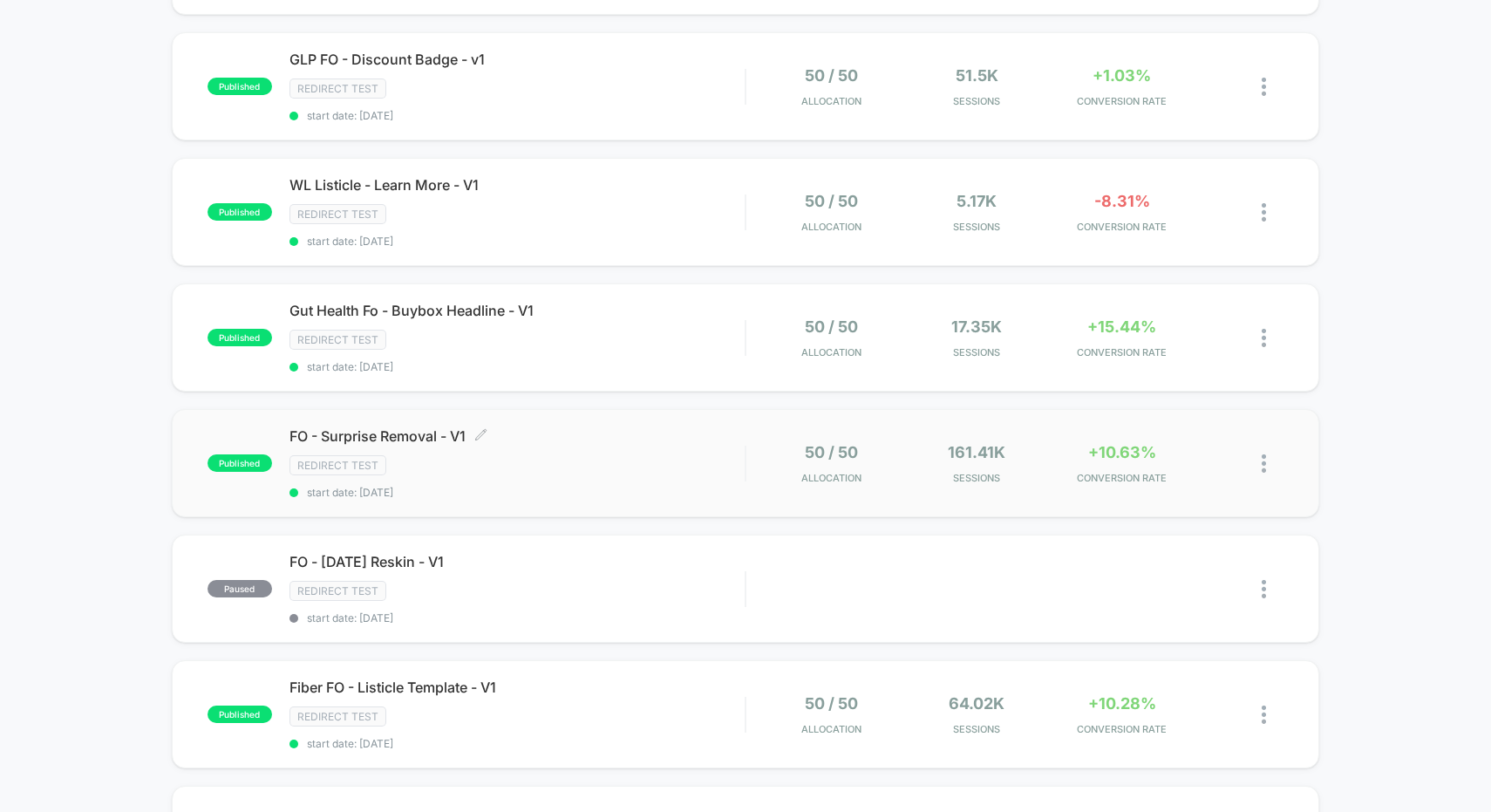
click at [648, 457] on div "Redirect Test" at bounding box center [517, 465] width 456 height 20
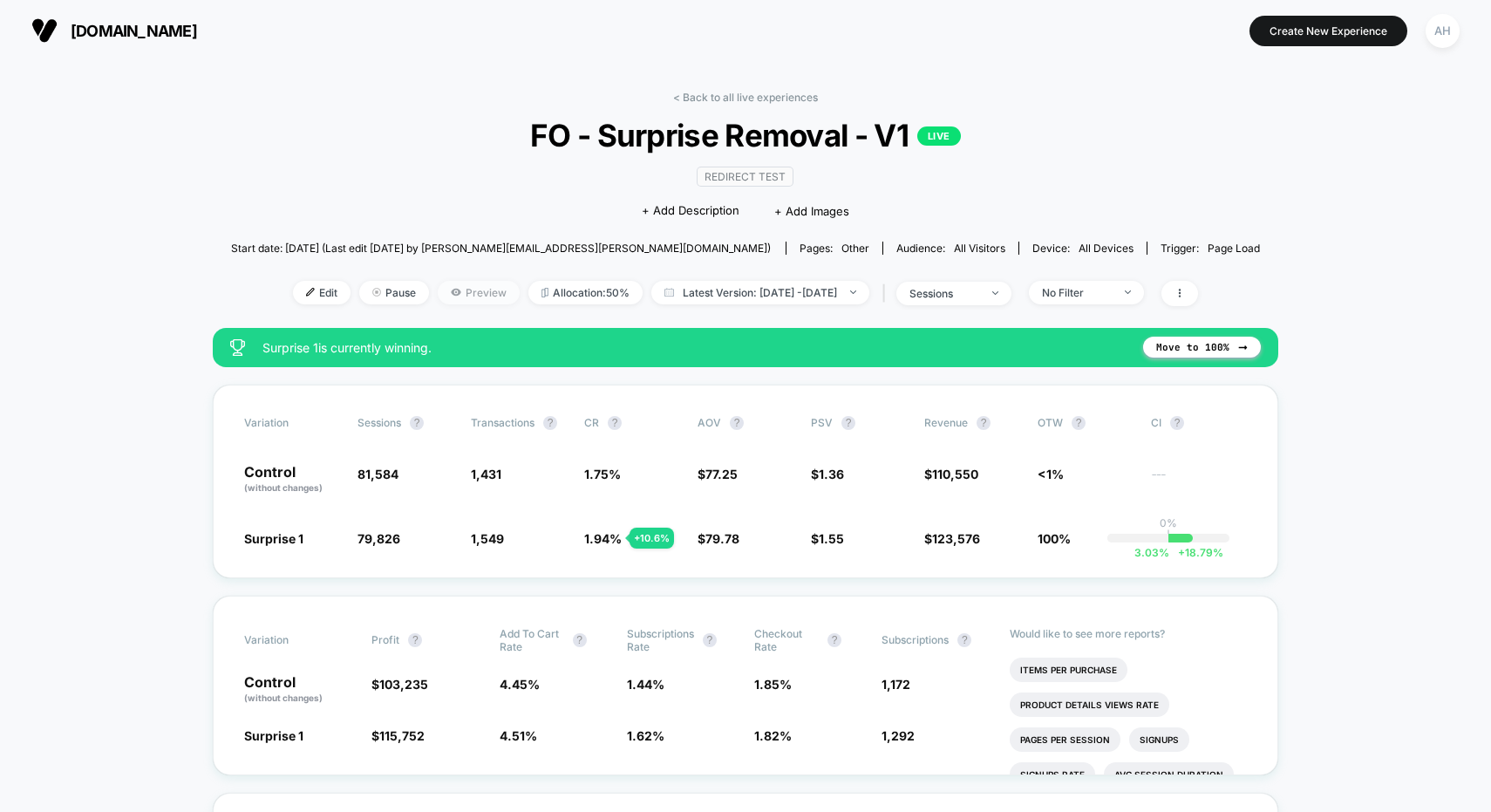
click at [466, 289] on span "Preview" at bounding box center [479, 292] width 82 height 23
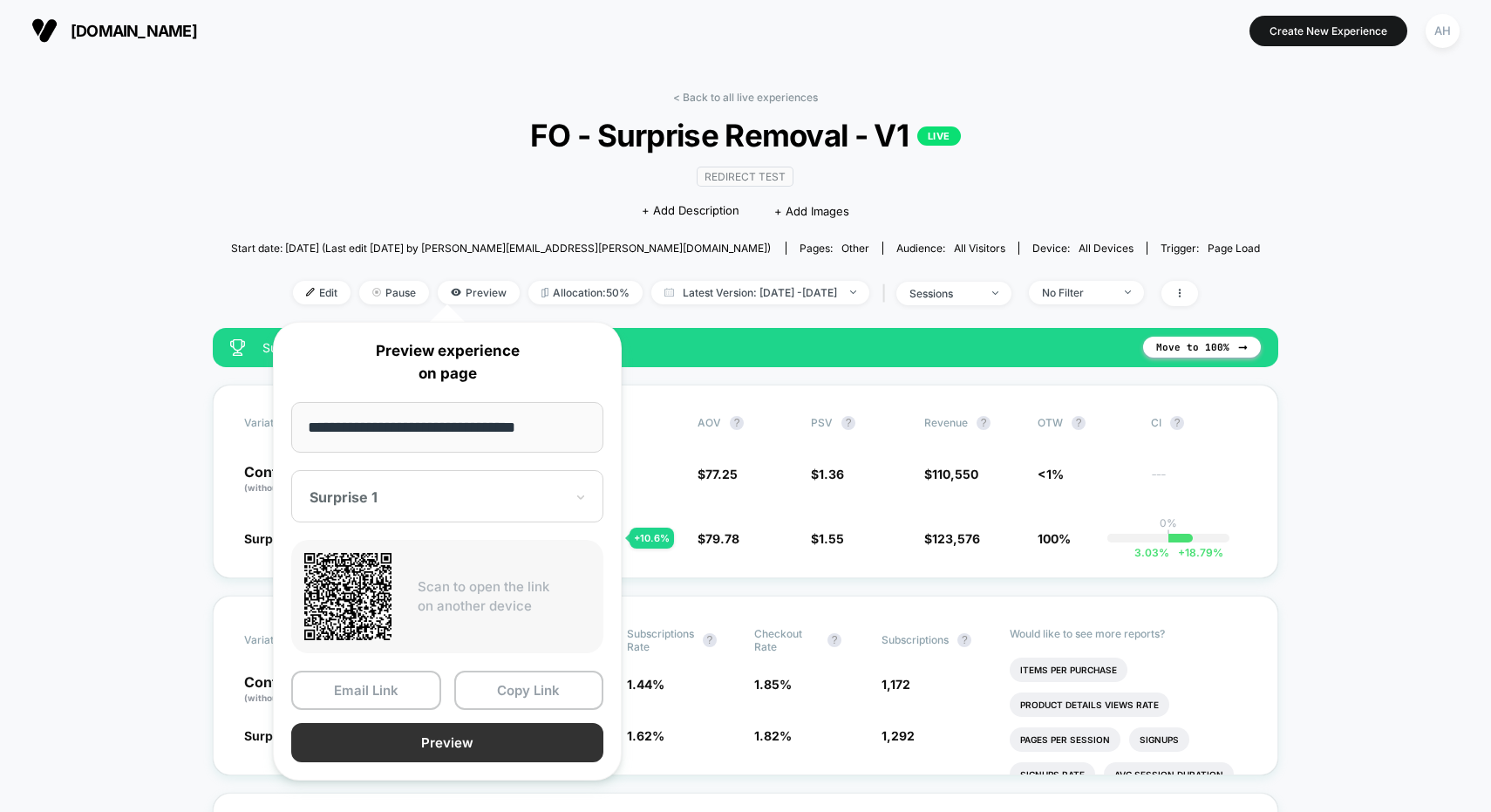
click at [433, 749] on button "Preview" at bounding box center [447, 742] width 313 height 39
